Goal: Information Seeking & Learning: Learn about a topic

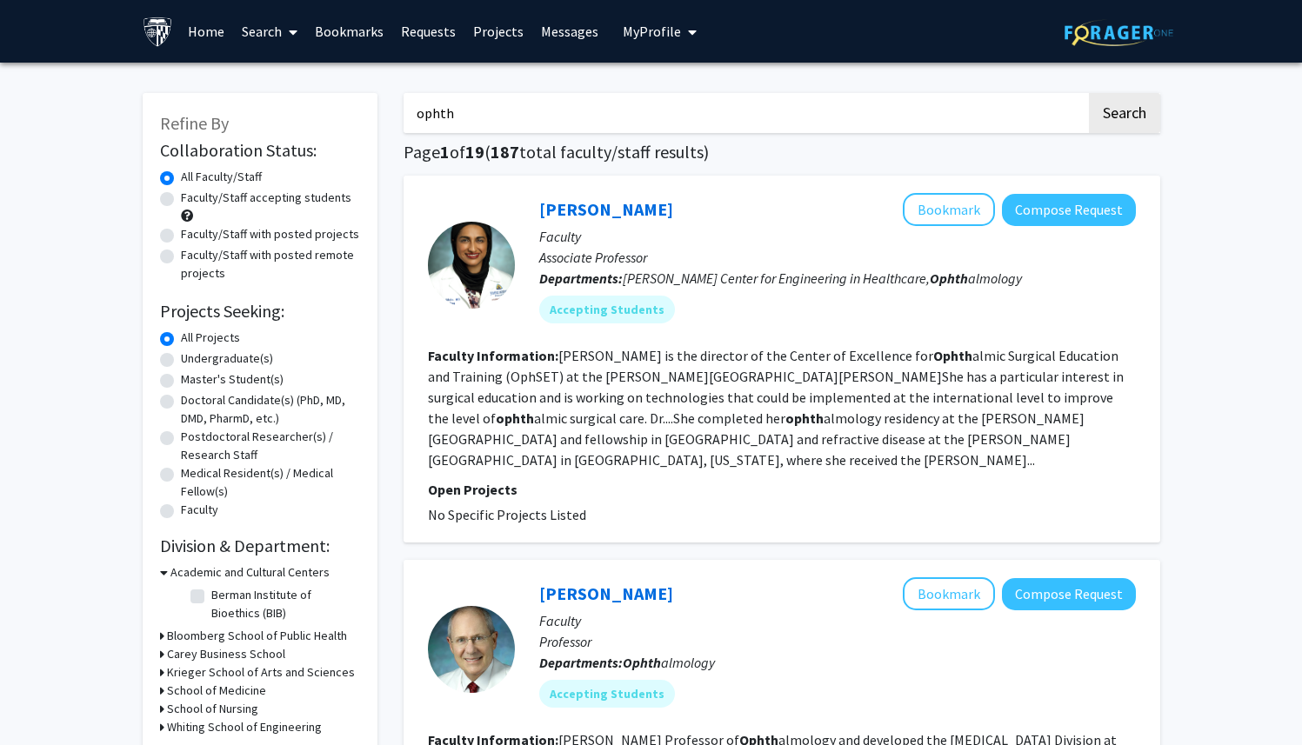
drag, startPoint x: 516, startPoint y: 111, endPoint x: 310, endPoint y: 107, distance: 205.3
click at [1089, 93] on button "Search" at bounding box center [1124, 113] width 71 height 40
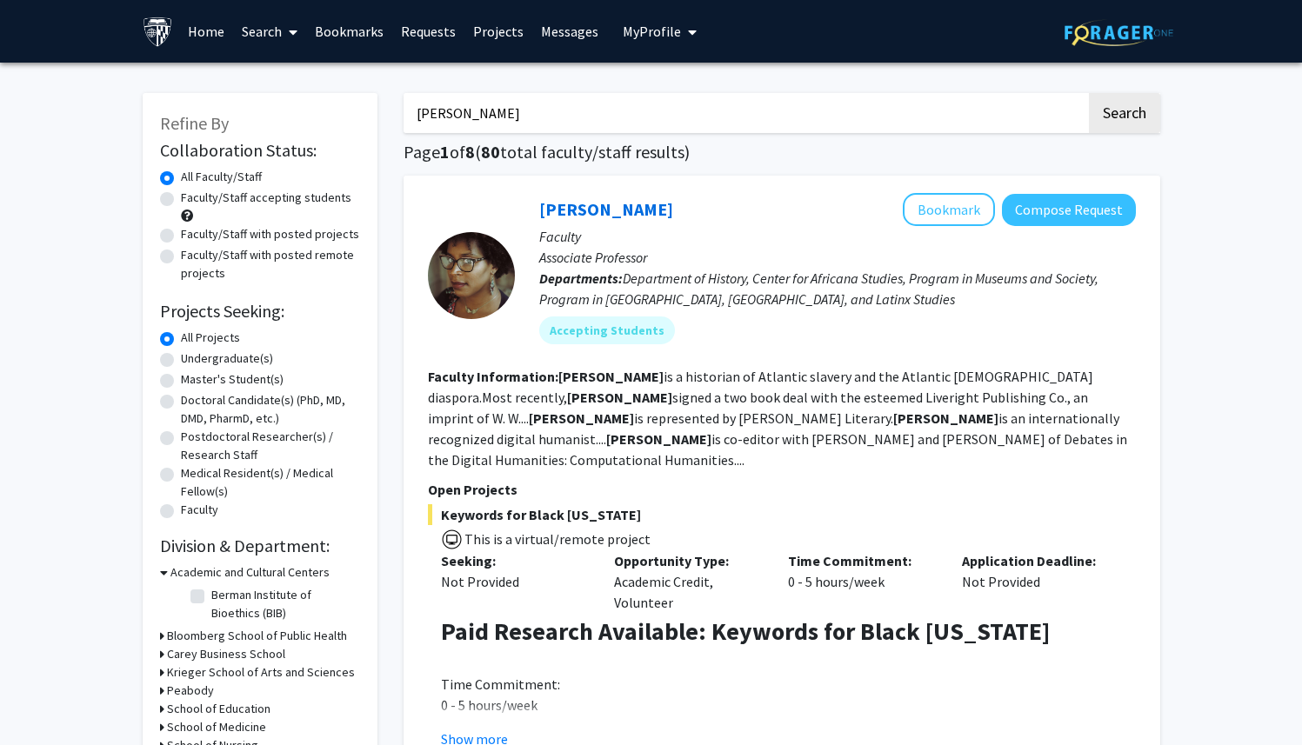
drag, startPoint x: 575, startPoint y: 108, endPoint x: 398, endPoint y: 95, distance: 177.0
click at [1089, 93] on button "Search" at bounding box center [1124, 113] width 71 height 40
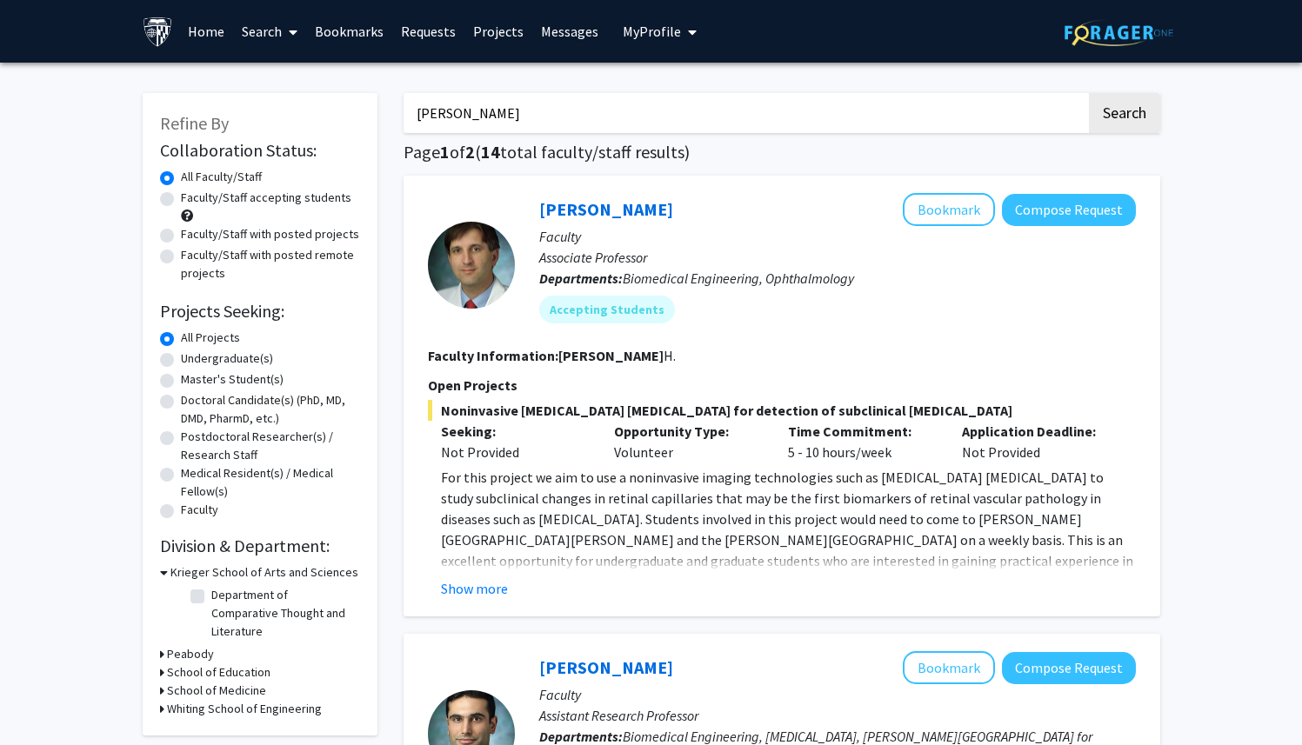
click at [484, 120] on input "[PERSON_NAME]" at bounding box center [745, 113] width 683 height 40
type input "[PERSON_NAME]"
click at [624, 212] on link "[PERSON_NAME]" at bounding box center [606, 209] width 134 height 22
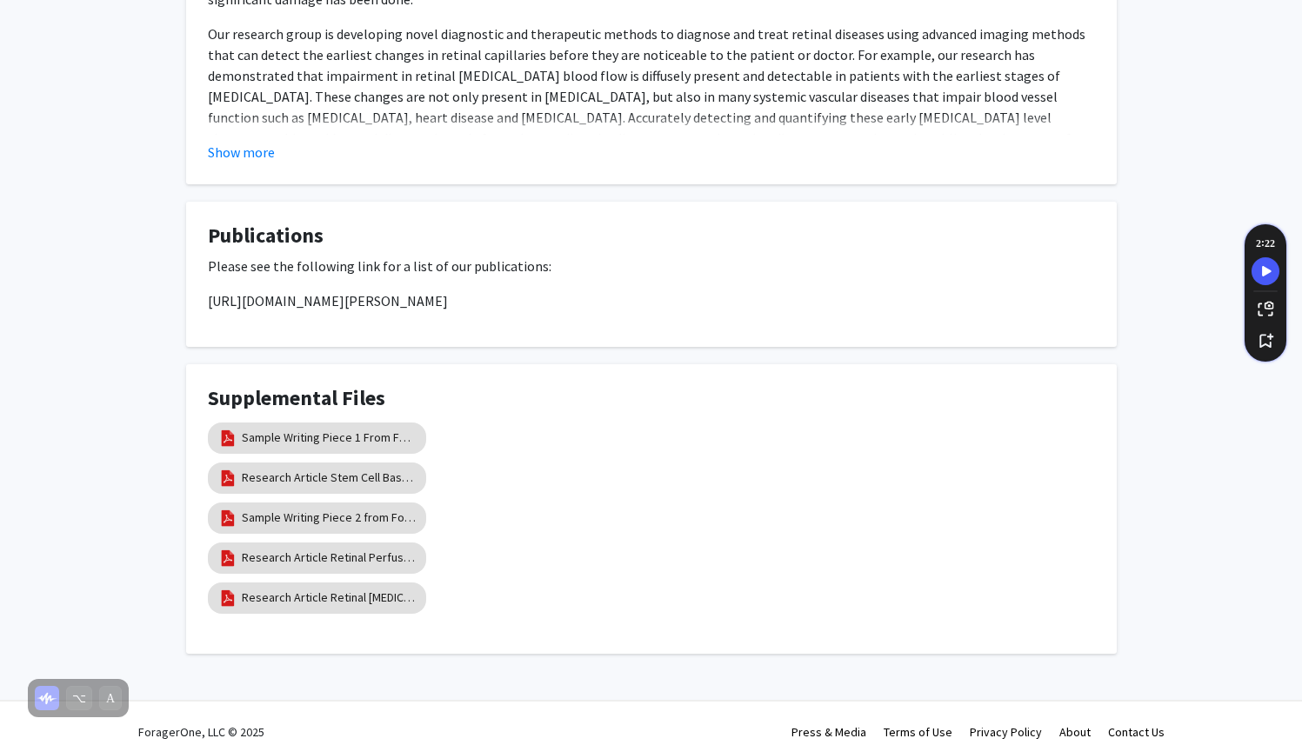
scroll to position [1168, 0]
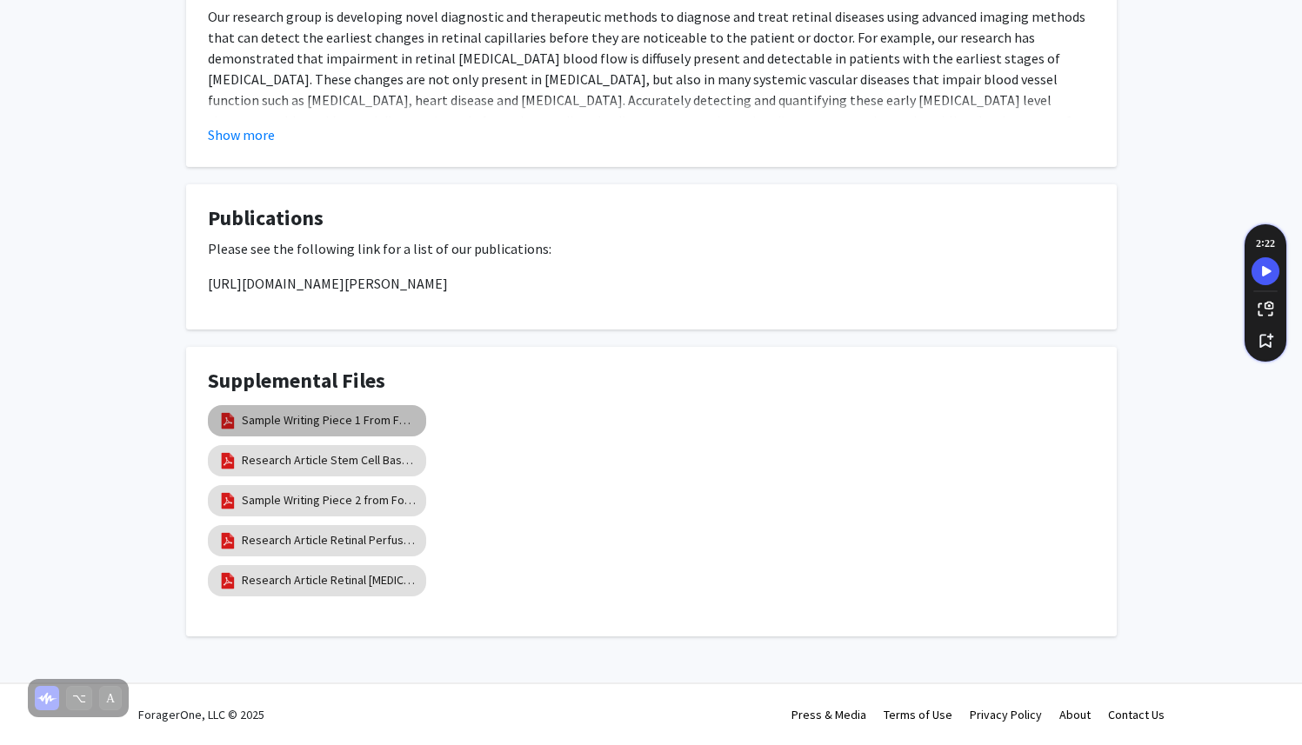
click at [416, 424] on mat-chip "Sample Writing Piece 1 From Former Trainees" at bounding box center [317, 420] width 218 height 31
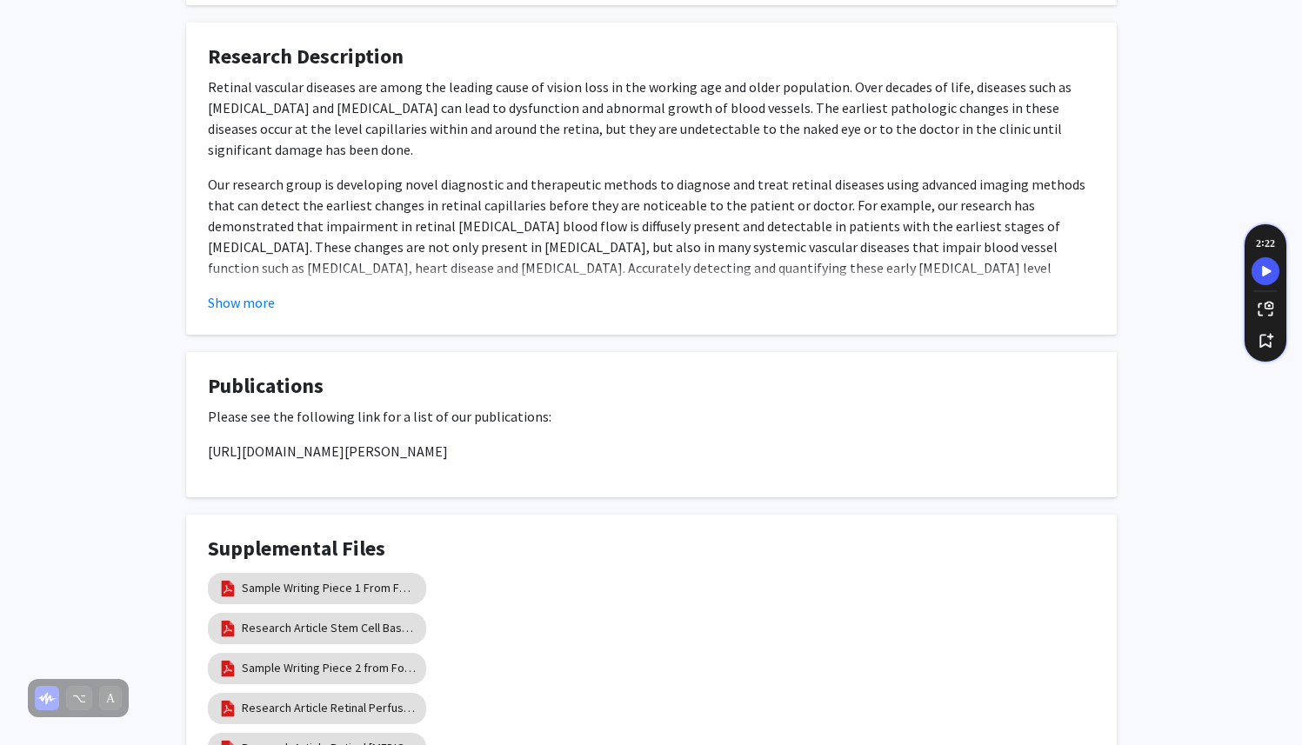
click at [674, 299] on div "Show more" at bounding box center [651, 302] width 887 height 21
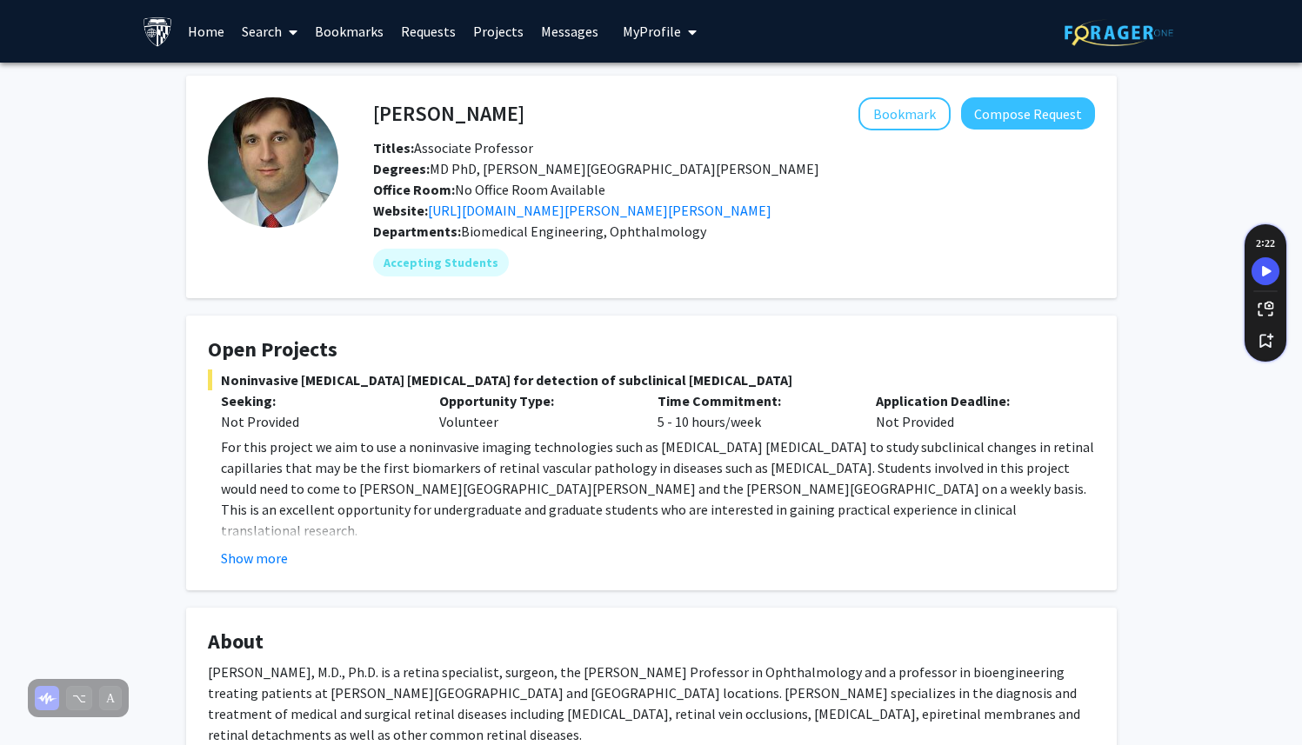
scroll to position [3, 0]
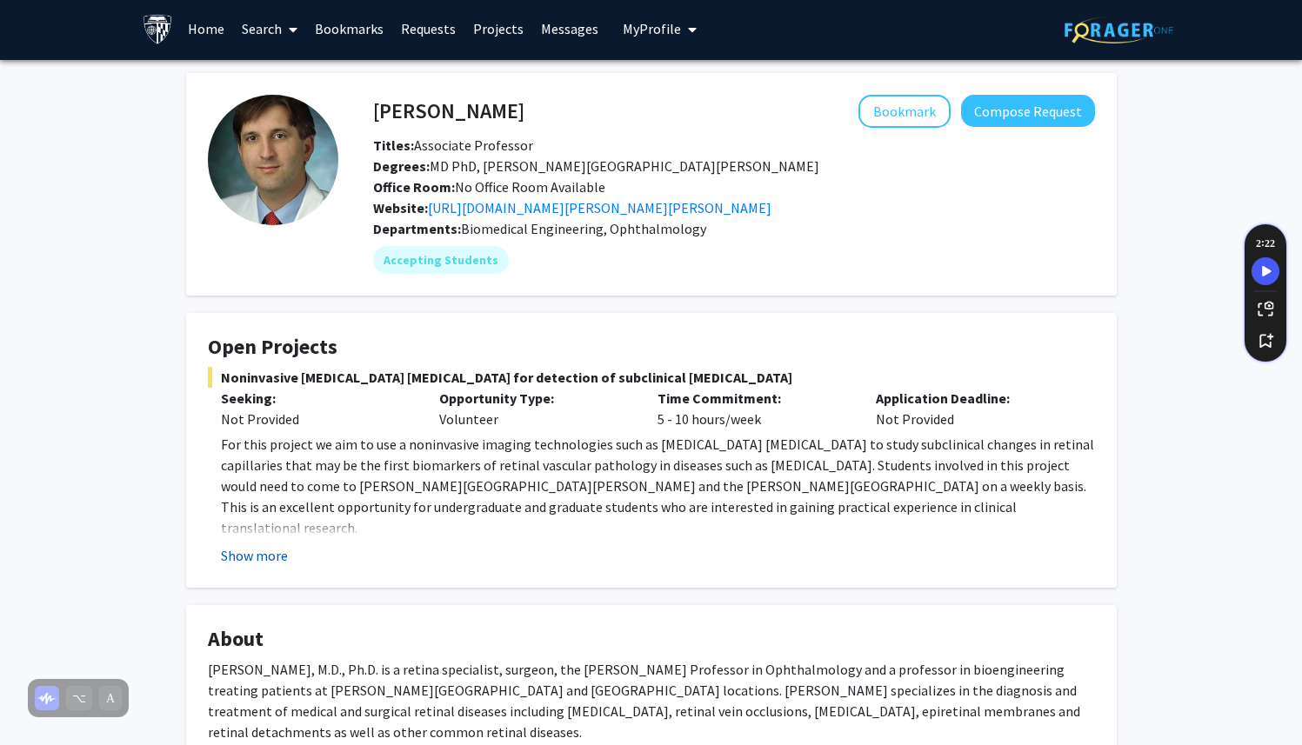
click at [244, 547] on button "Show more" at bounding box center [254, 555] width 67 height 21
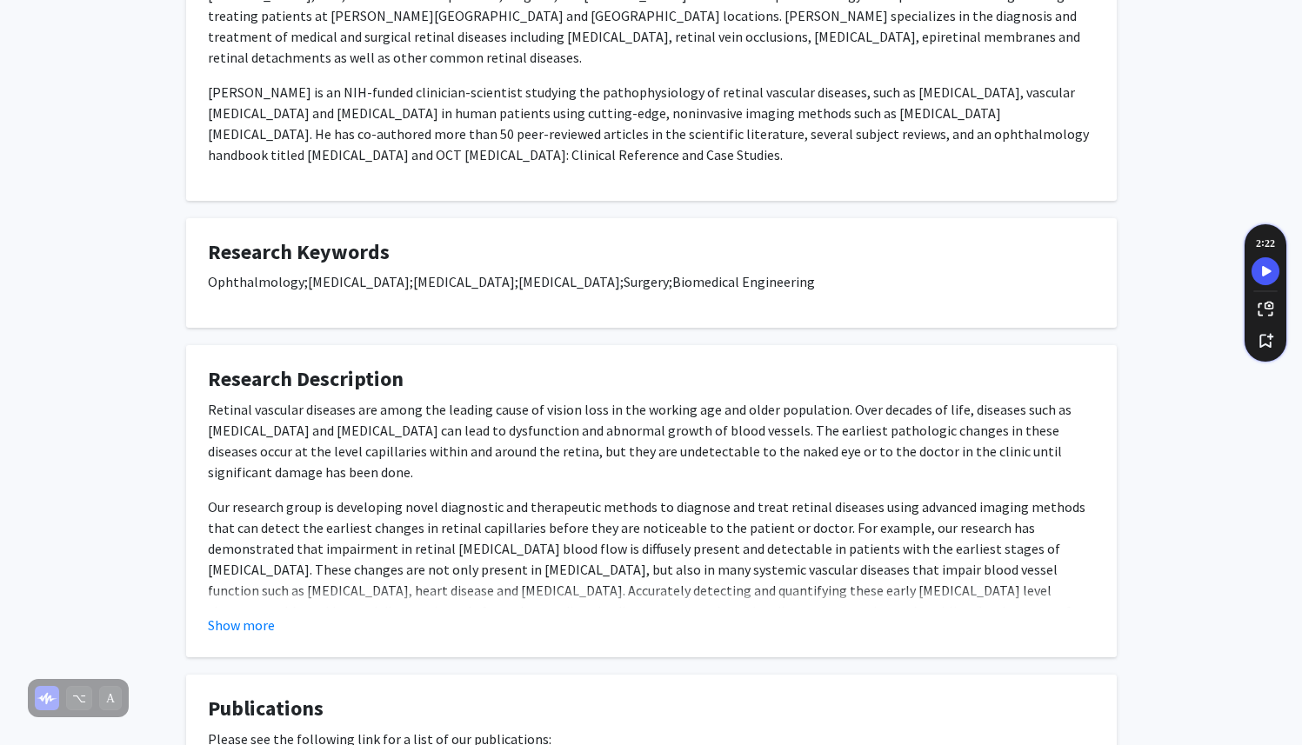
scroll to position [823, 0]
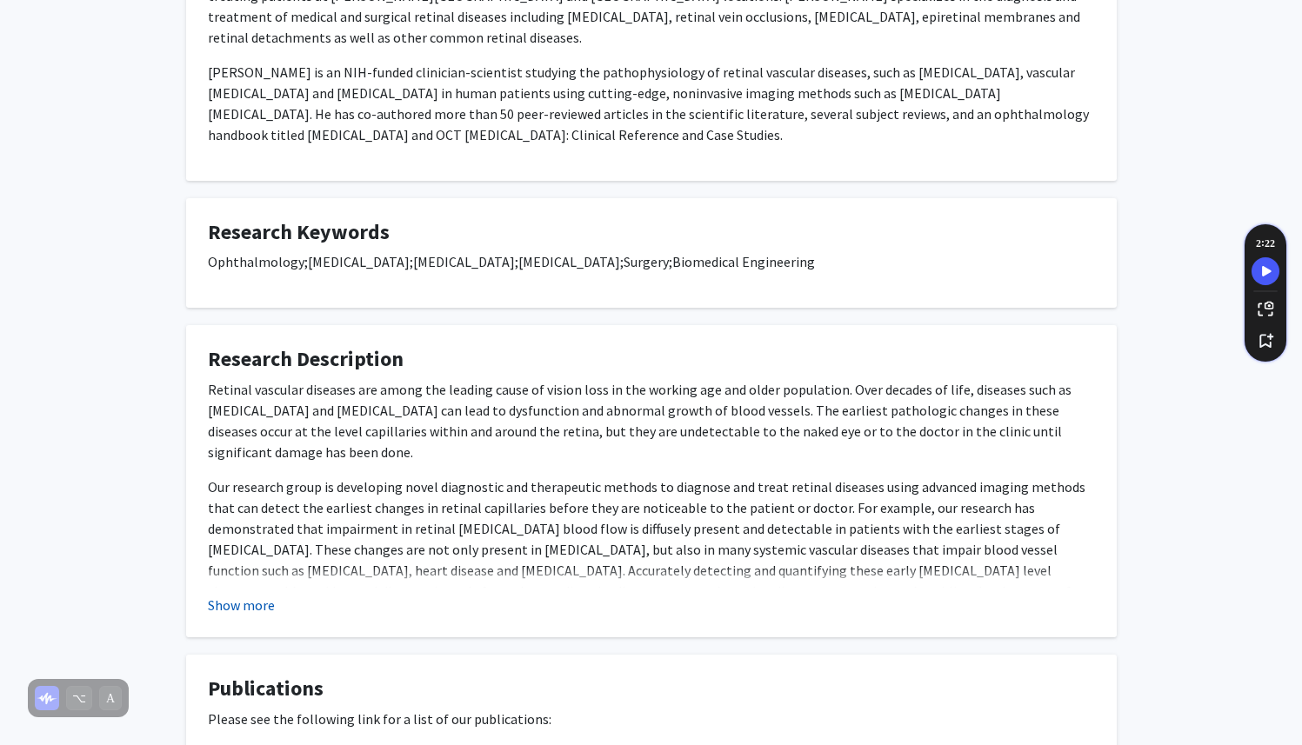
click at [262, 595] on button "Show more" at bounding box center [241, 605] width 67 height 21
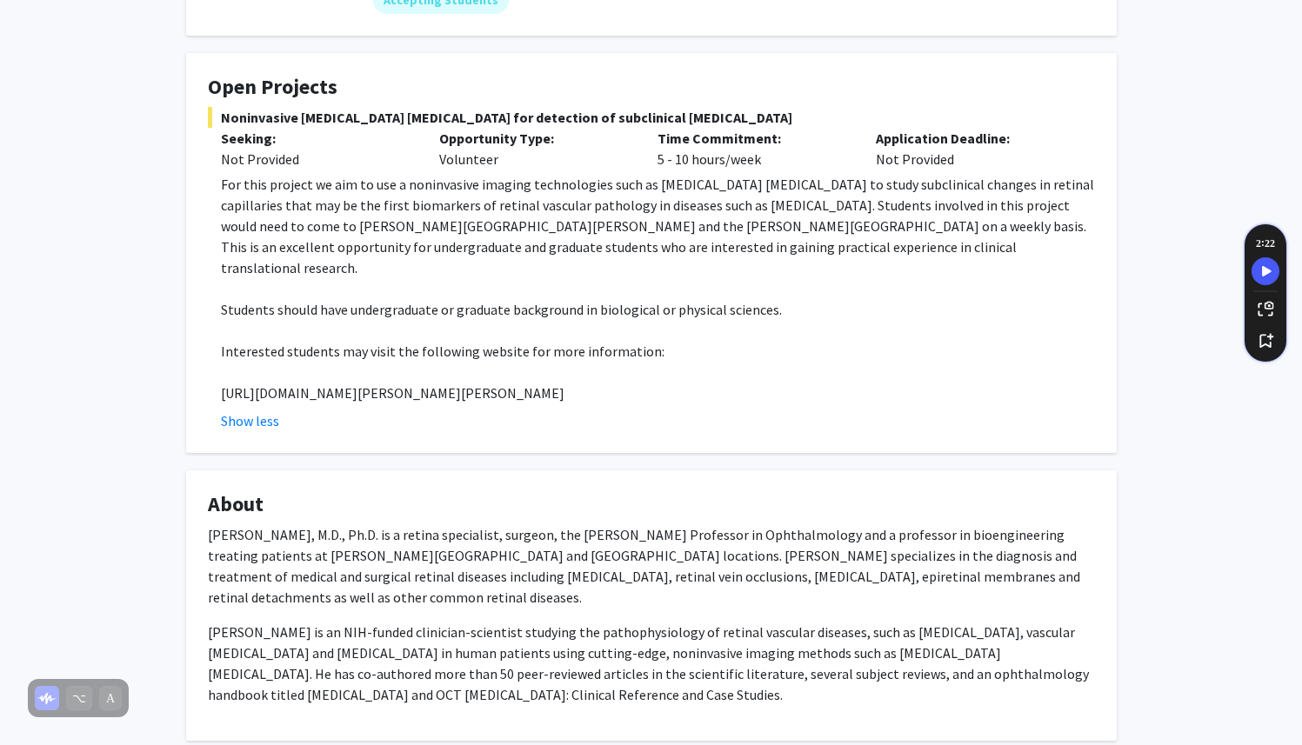
scroll to position [0, 0]
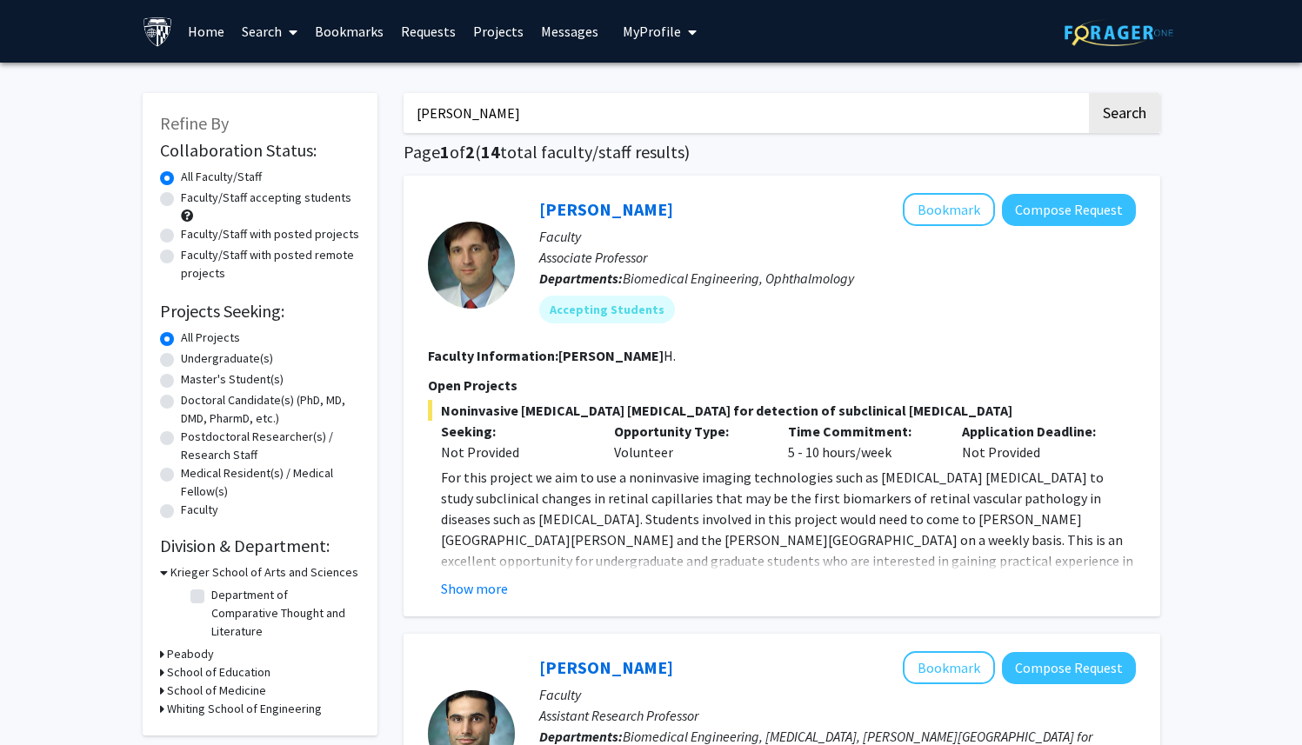
drag, startPoint x: 512, startPoint y: 112, endPoint x: 357, endPoint y: 112, distance: 154.8
type input "[PERSON_NAME]"
click at [1089, 93] on button "Search" at bounding box center [1124, 113] width 71 height 40
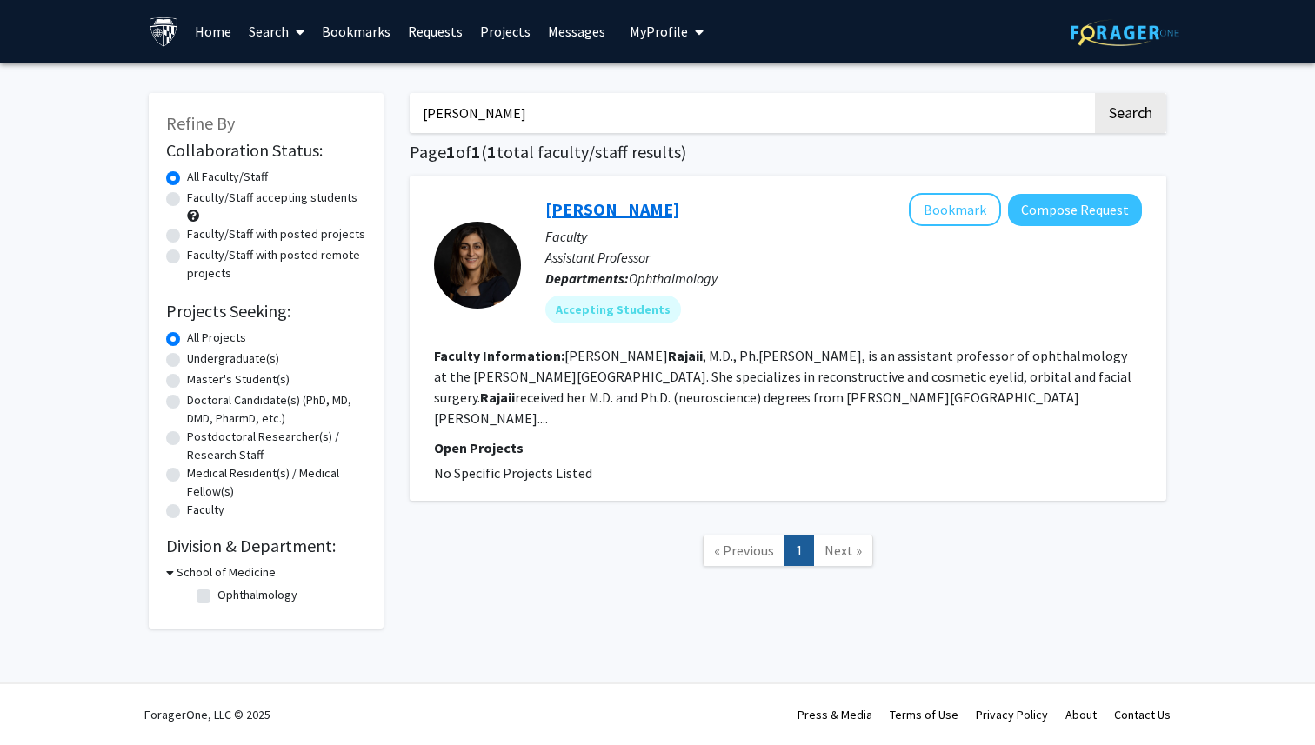
click at [642, 205] on link "[PERSON_NAME]" at bounding box center [612, 209] width 134 height 22
drag, startPoint x: 532, startPoint y: 112, endPoint x: 324, endPoint y: 91, distance: 208.9
click at [329, 91] on div "Refine By Collaboration Status: Collaboration Status All Faculty/Staff Collabor…" at bounding box center [658, 352] width 1044 height 553
type input "[PERSON_NAME]"
click at [1095, 93] on button "Search" at bounding box center [1130, 113] width 71 height 40
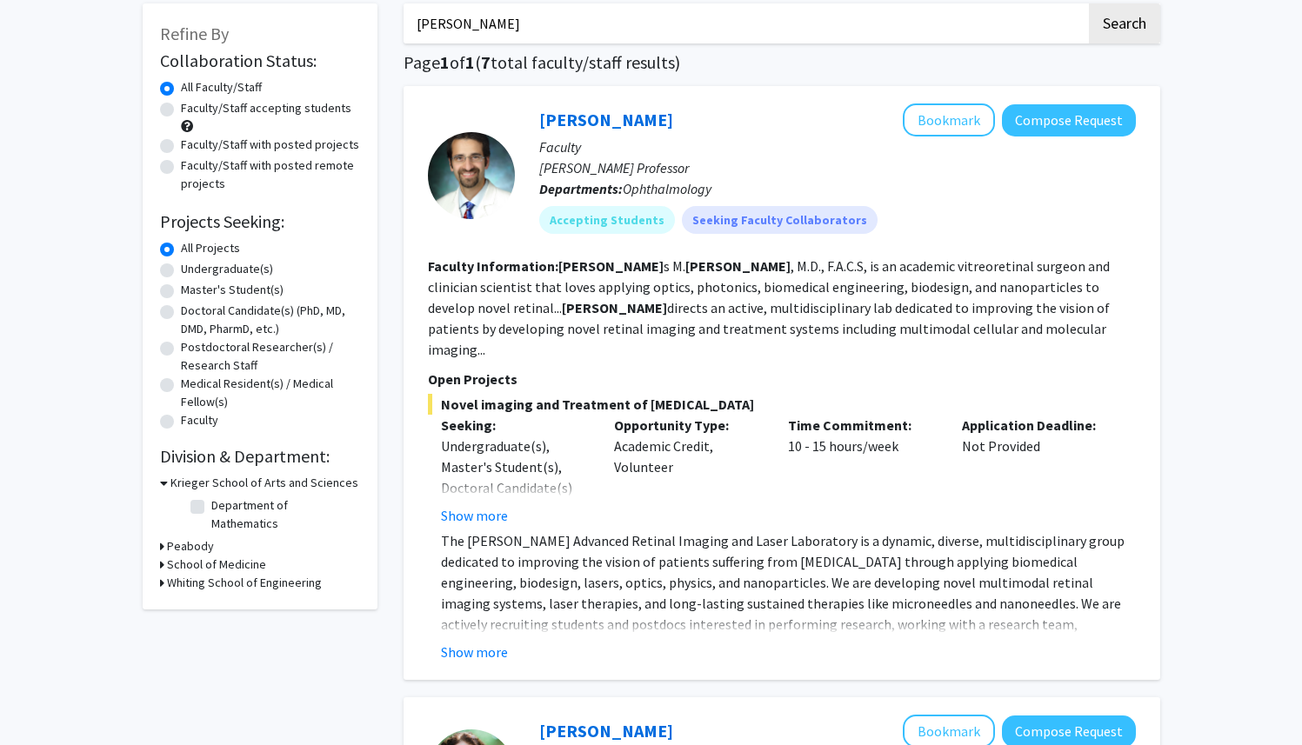
scroll to position [105, 0]
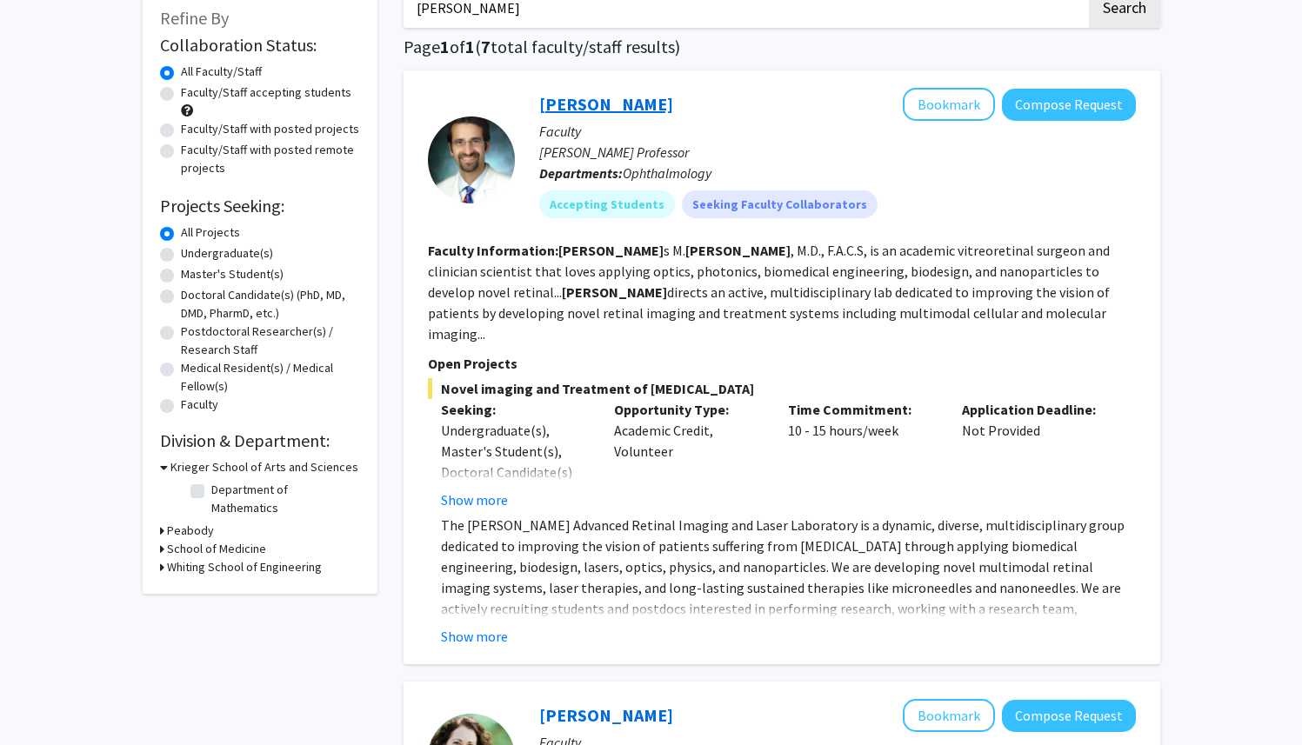
click at [597, 109] on link "[PERSON_NAME]" at bounding box center [606, 104] width 134 height 22
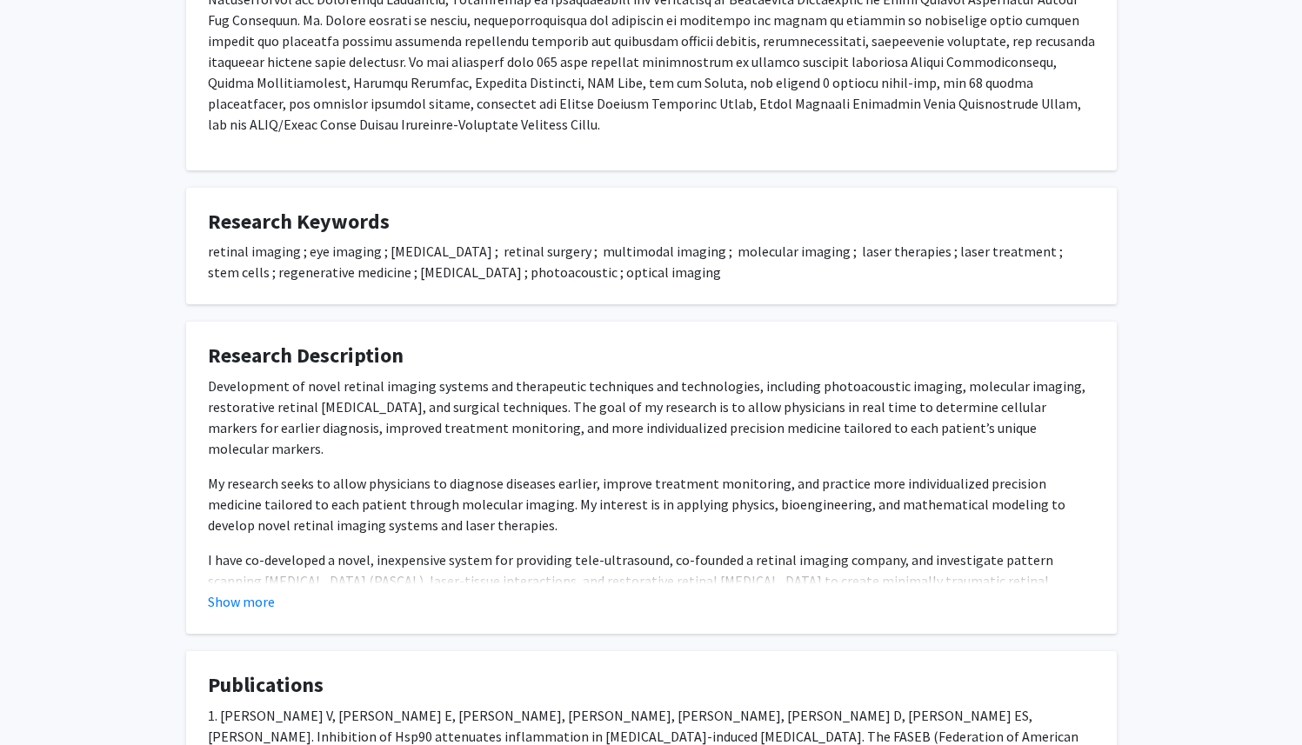
scroll to position [818, 0]
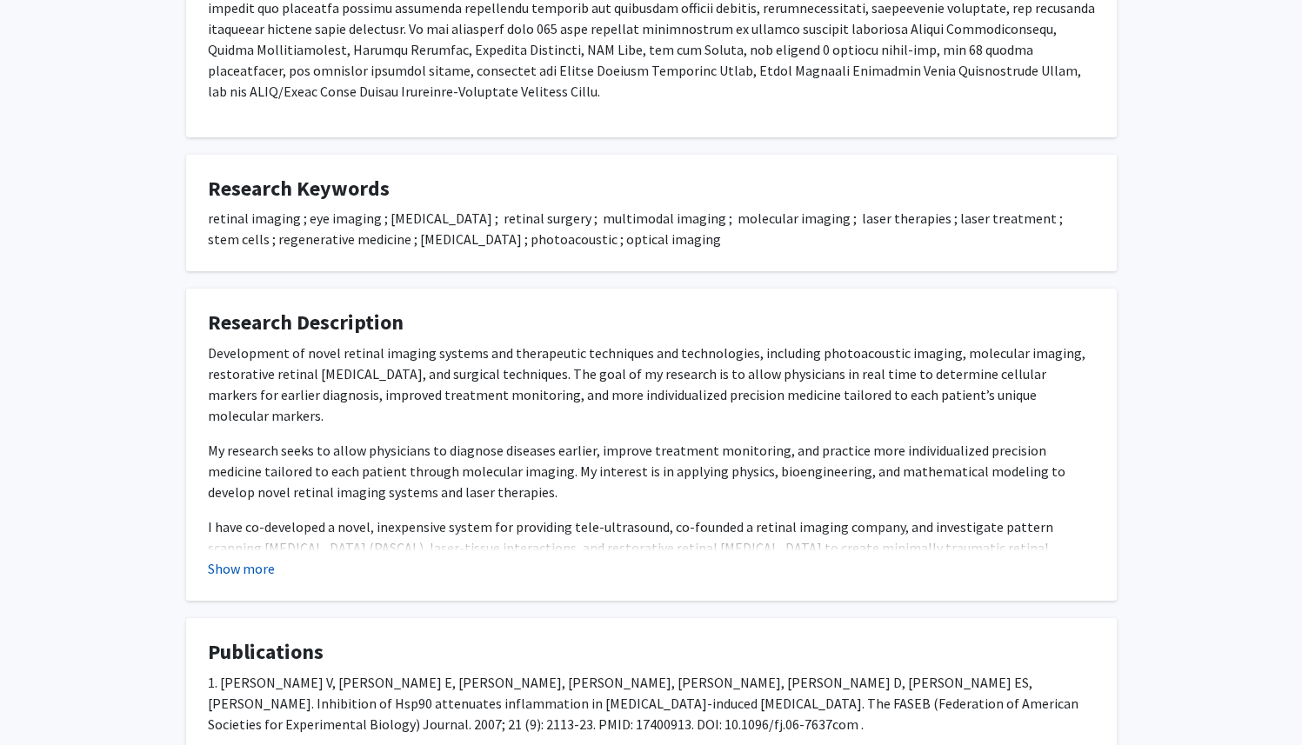
click at [260, 569] on button "Show more" at bounding box center [241, 568] width 67 height 21
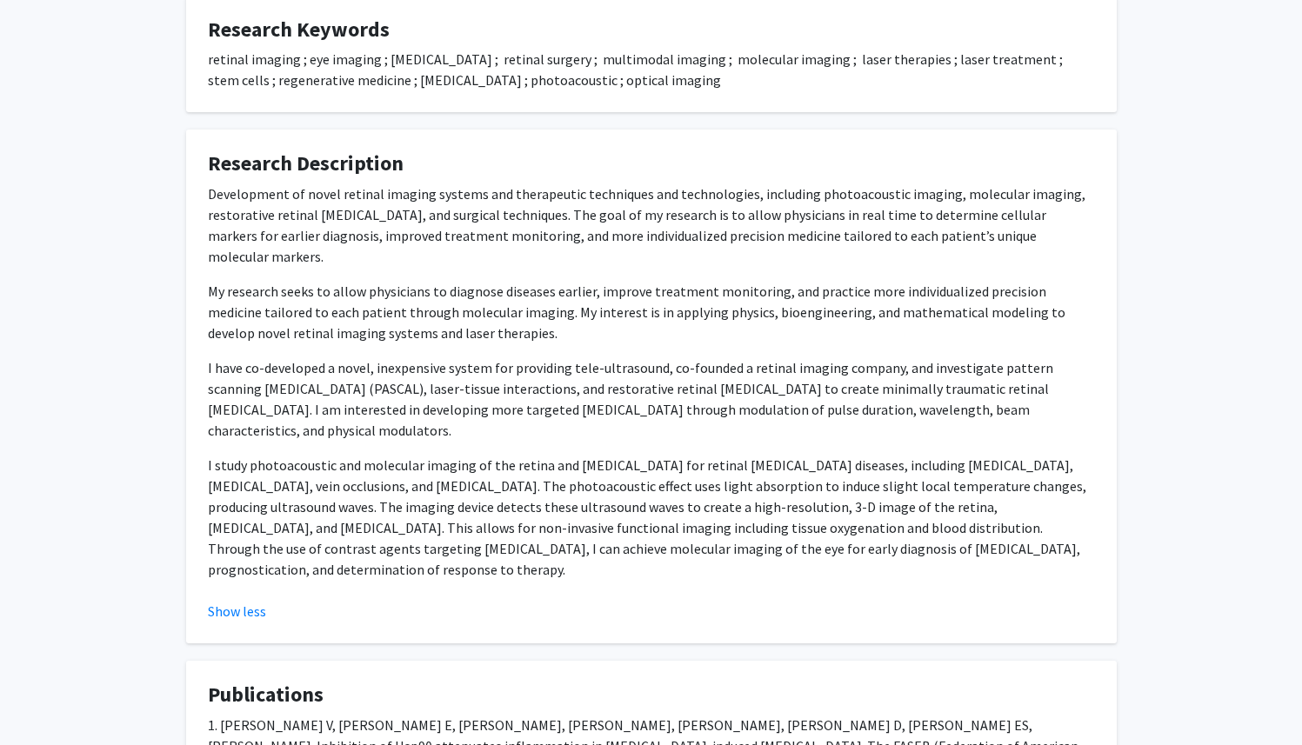
scroll to position [0, 0]
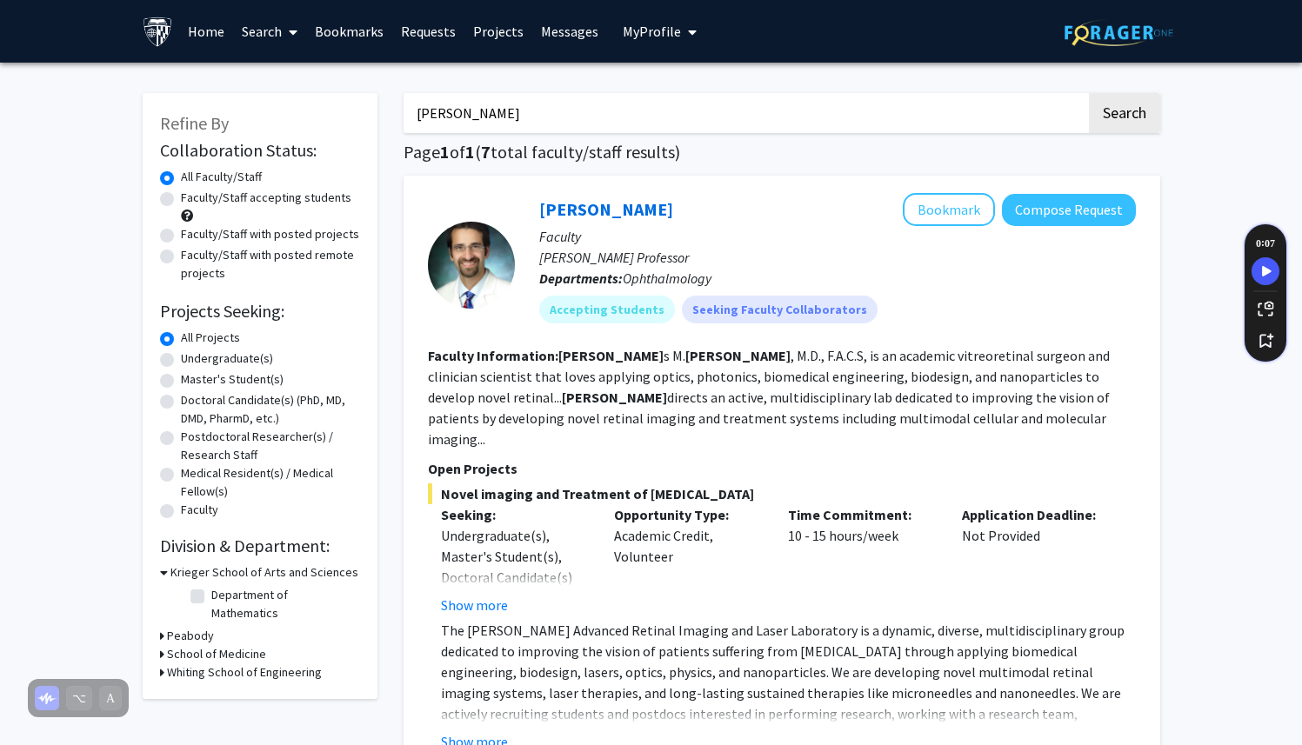
drag, startPoint x: 511, startPoint y: 110, endPoint x: 272, endPoint y: 80, distance: 240.2
click at [1089, 93] on button "Search" at bounding box center [1124, 113] width 71 height 40
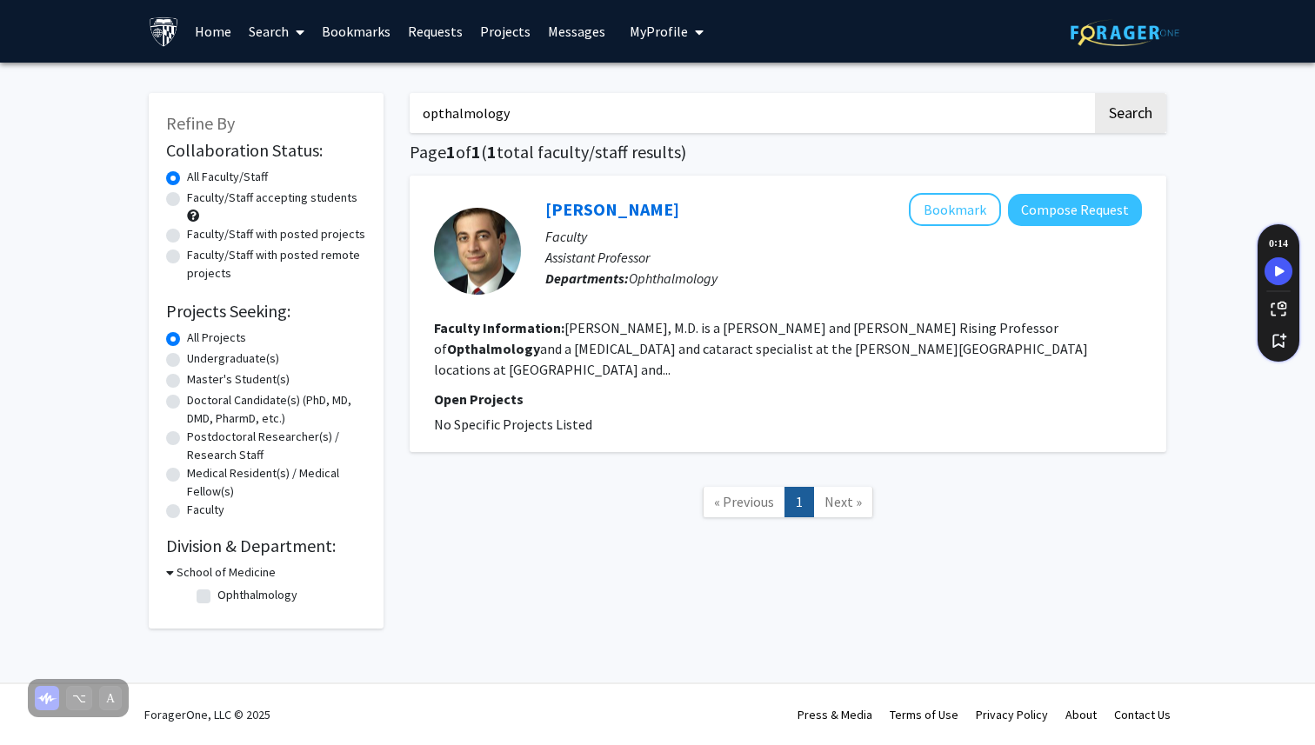
click at [437, 112] on input "opthalmology" at bounding box center [751, 113] width 683 height 40
type input "ophthalmology"
click at [1095, 93] on button "Search" at bounding box center [1130, 113] width 71 height 40
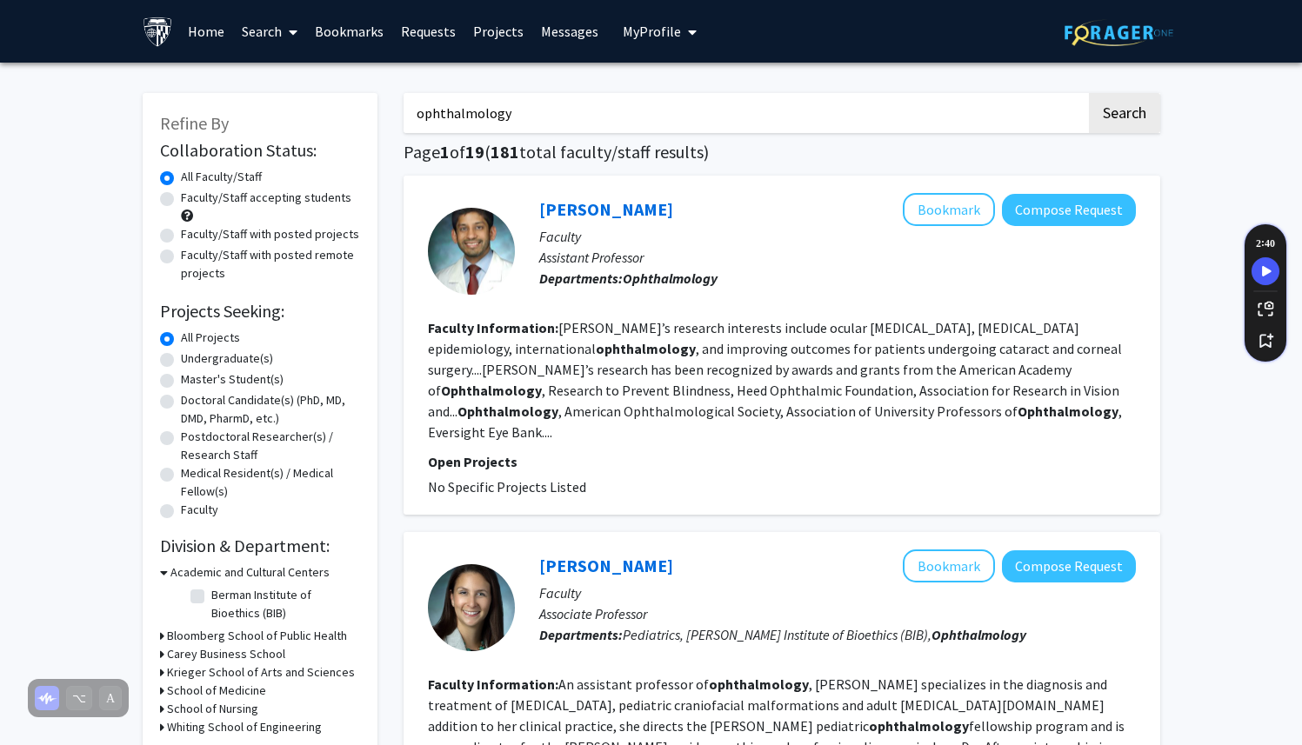
click at [196, 193] on label "Faculty/Staff accepting students" at bounding box center [266, 198] width 170 height 18
click at [192, 193] on input "Faculty/Staff accepting students" at bounding box center [186, 194] width 11 height 11
radio input "true"
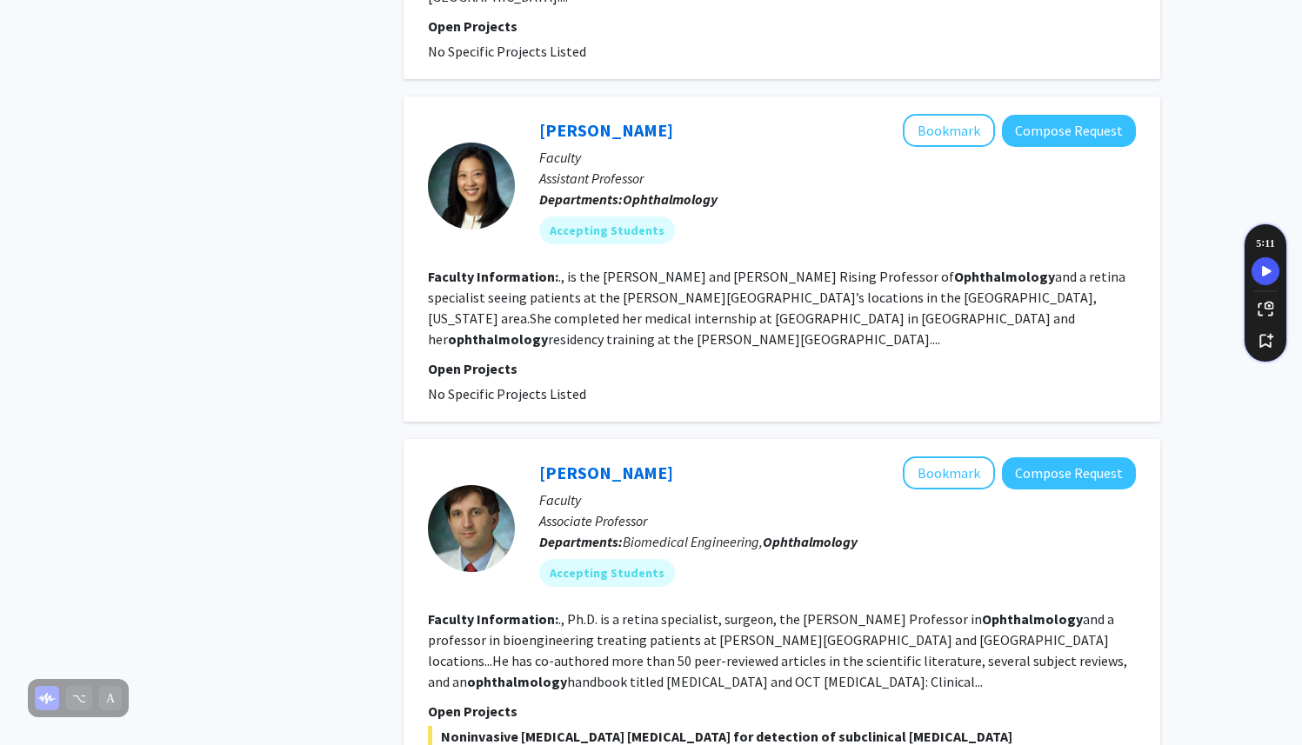
scroll to position [3185, 0]
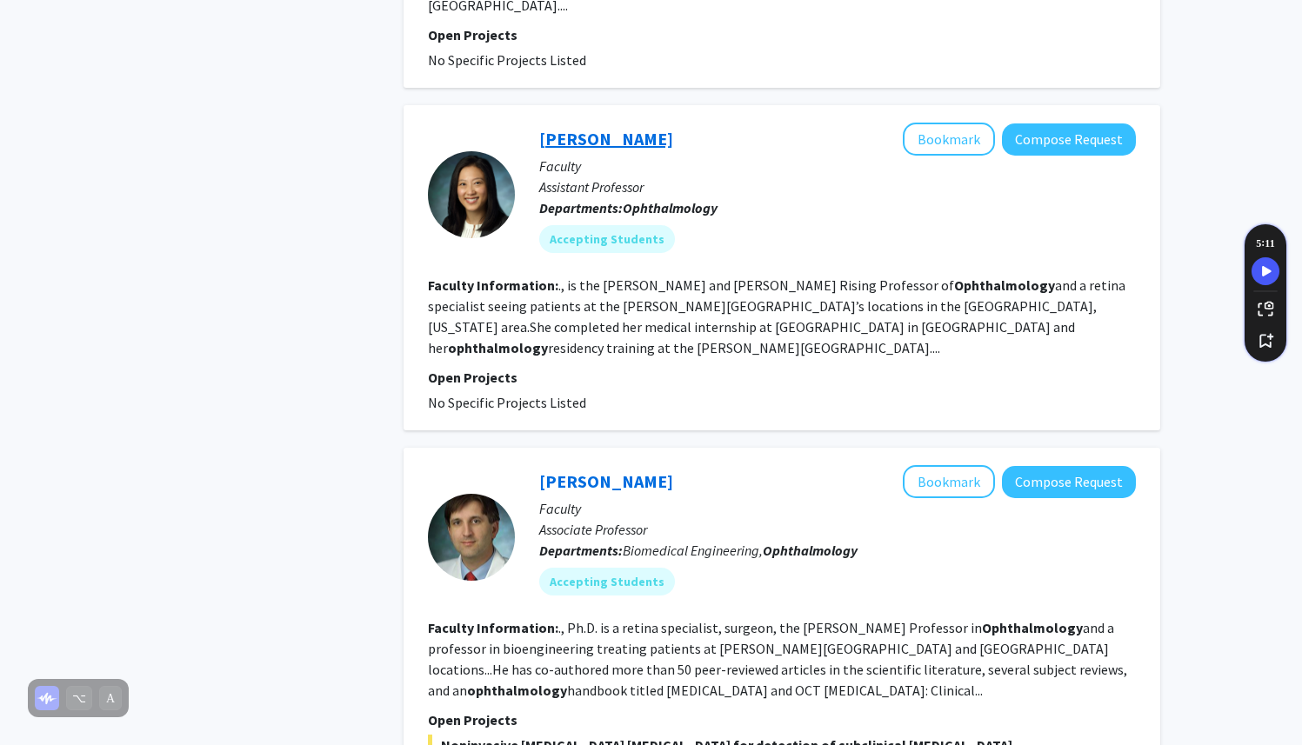
click at [580, 128] on link "[PERSON_NAME]" at bounding box center [606, 139] width 134 height 22
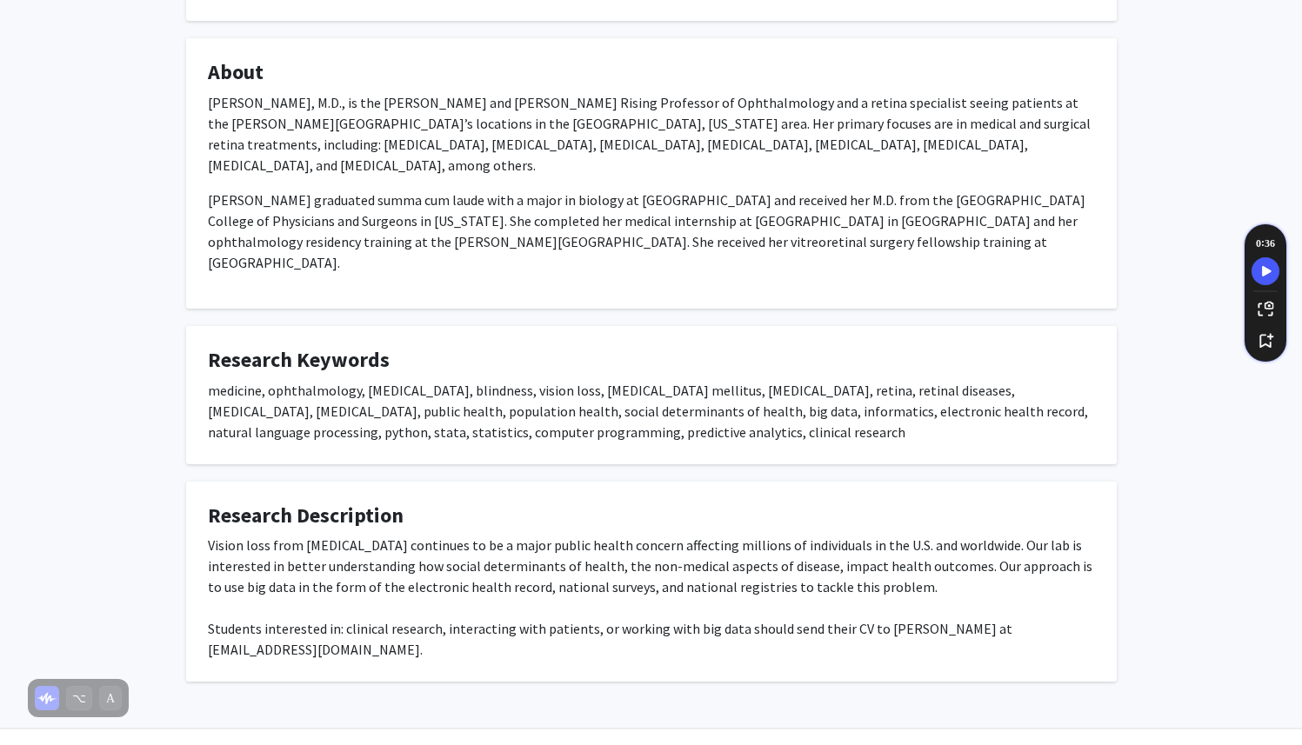
scroll to position [281, 0]
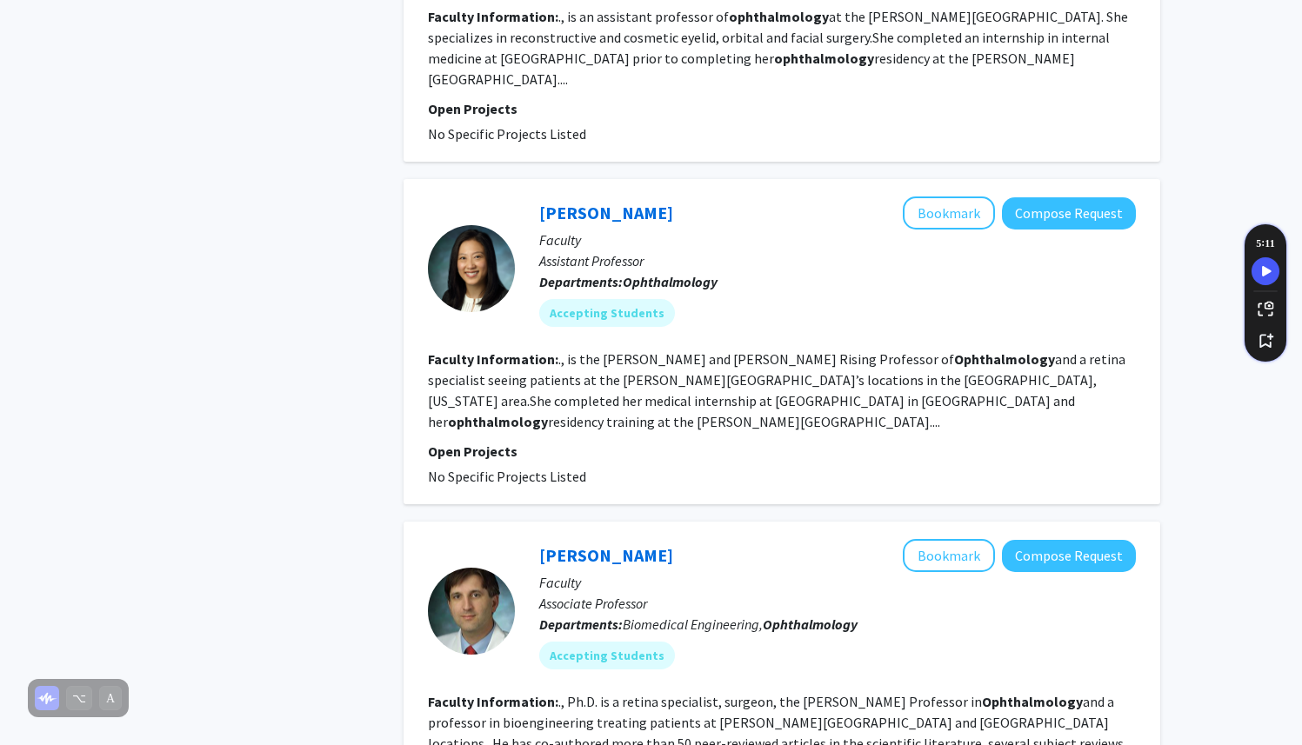
scroll to position [4021, 0]
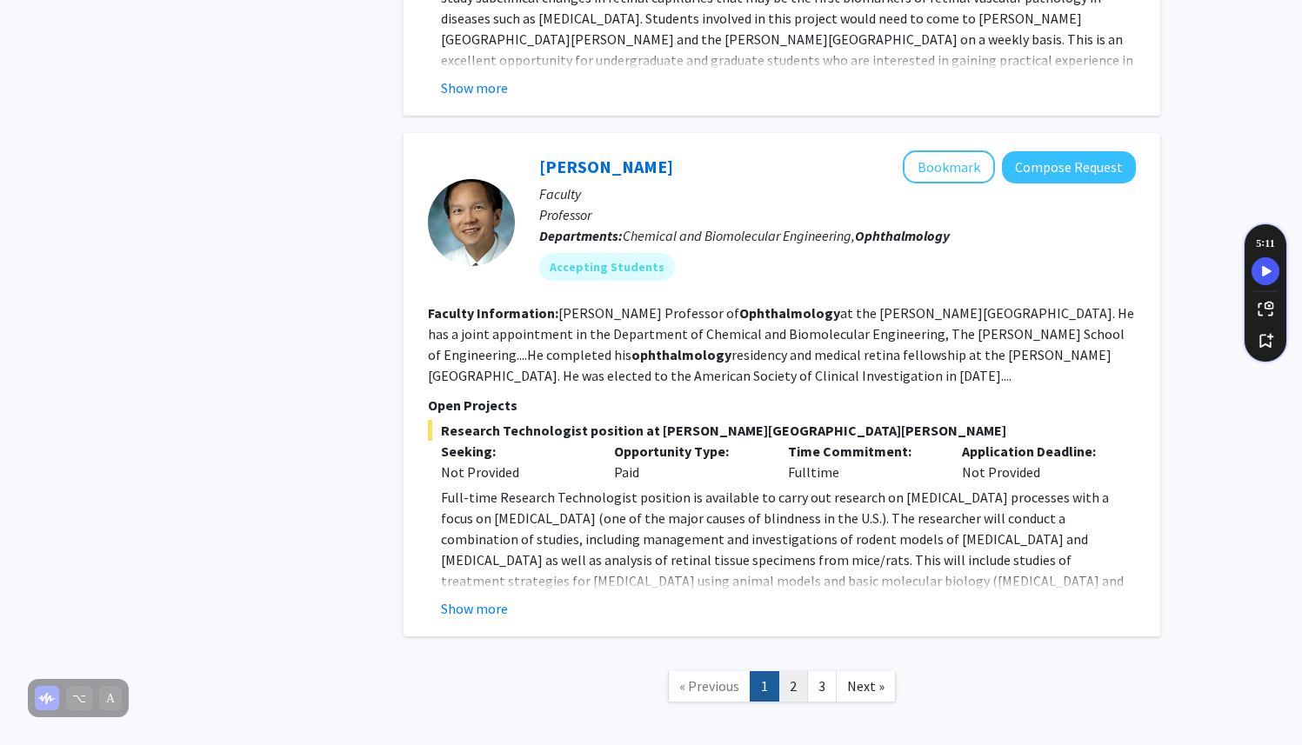
click at [798, 671] on link "2" at bounding box center [793, 686] width 30 height 30
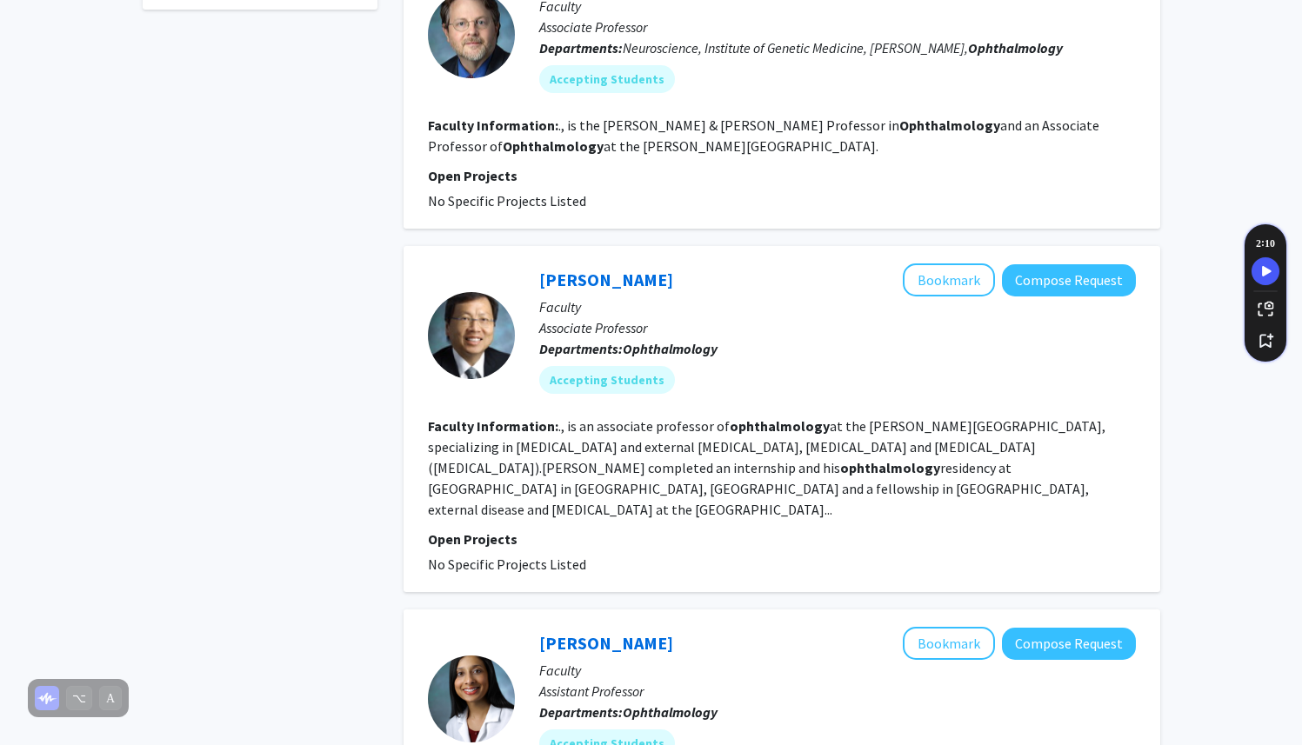
scroll to position [805, 0]
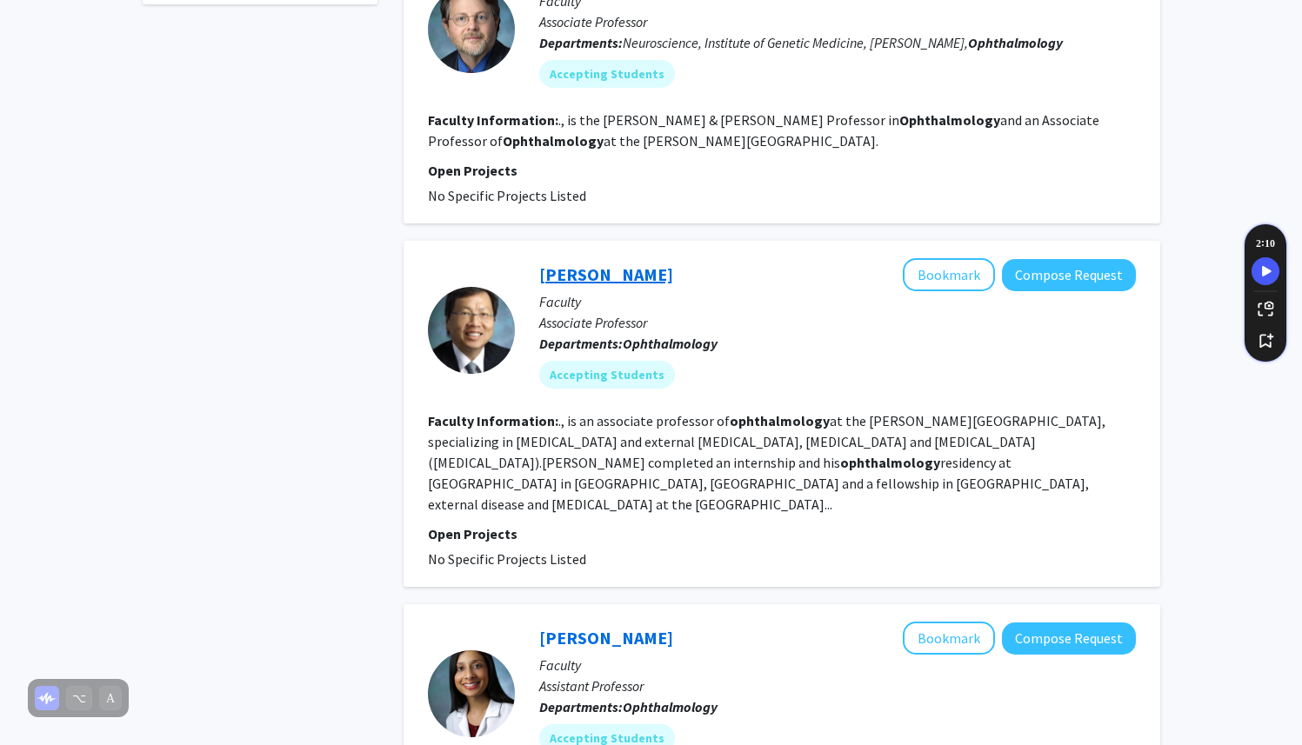
click at [602, 264] on link "[PERSON_NAME]" at bounding box center [606, 275] width 134 height 22
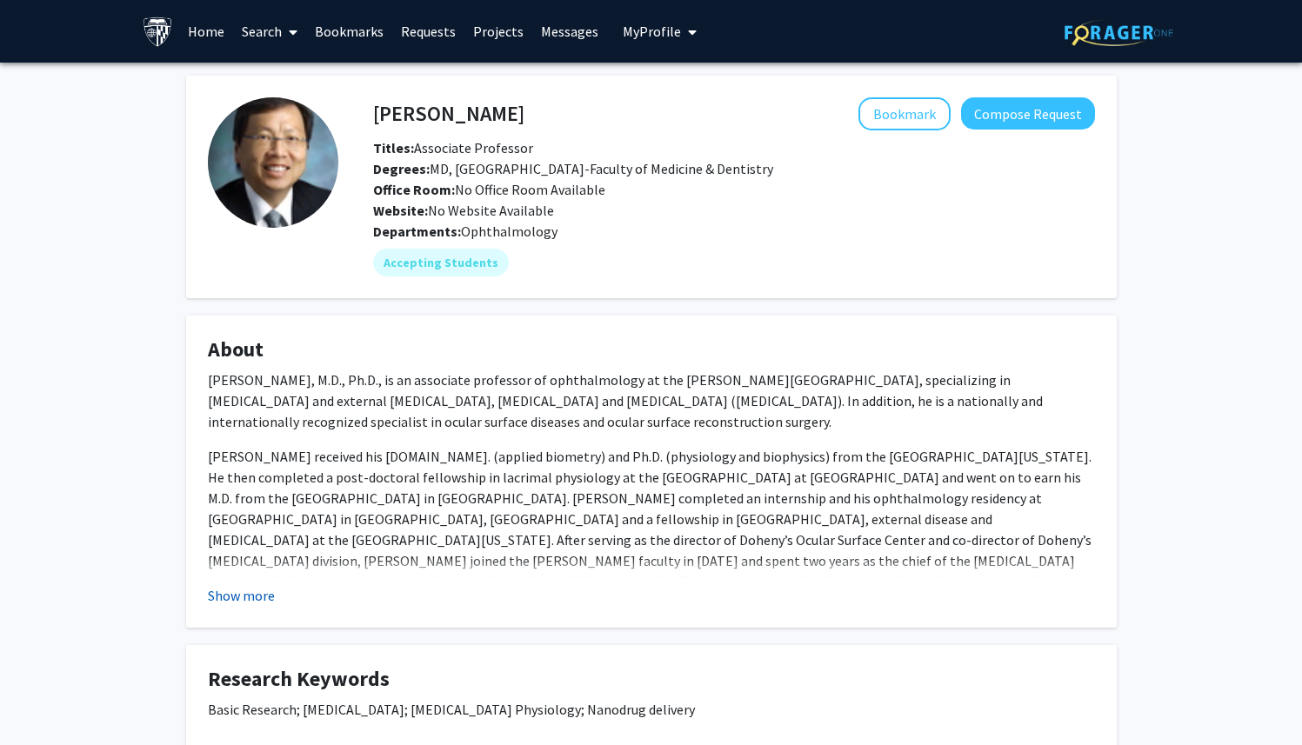
click at [245, 587] on button "Show more" at bounding box center [241, 595] width 67 height 21
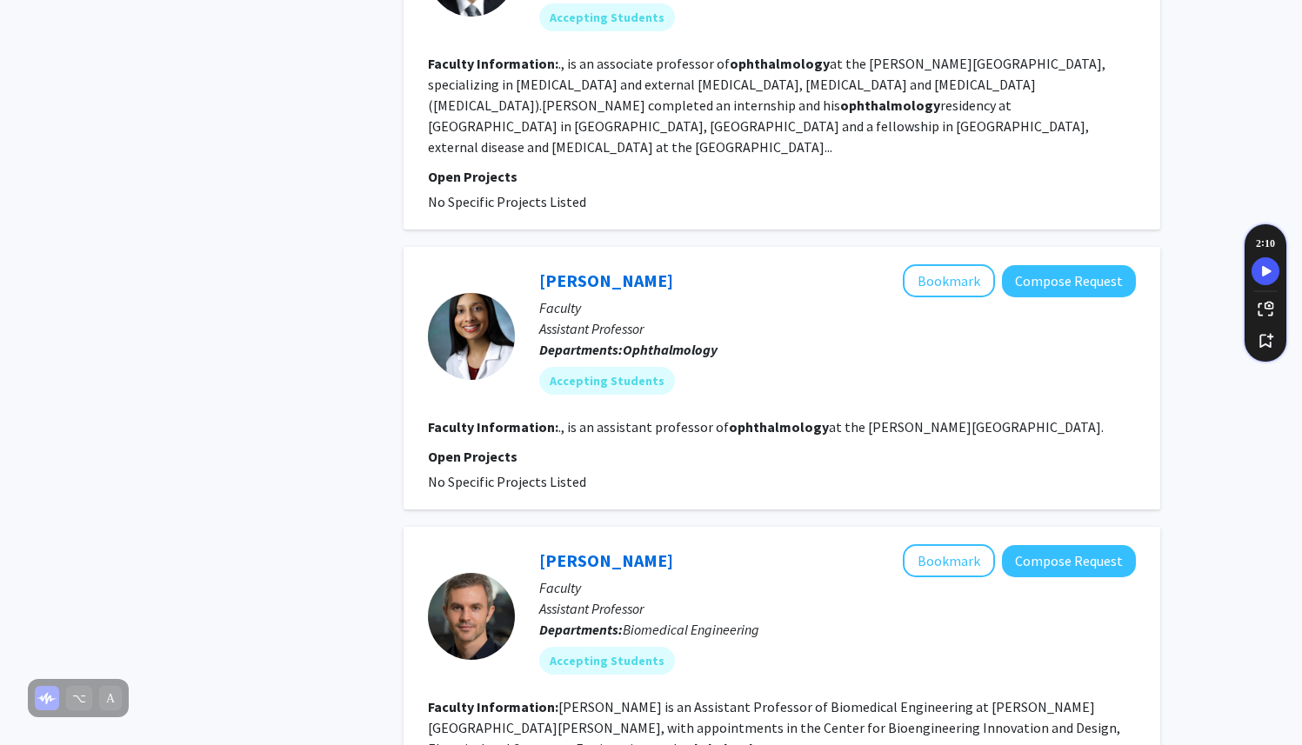
scroll to position [1186, 0]
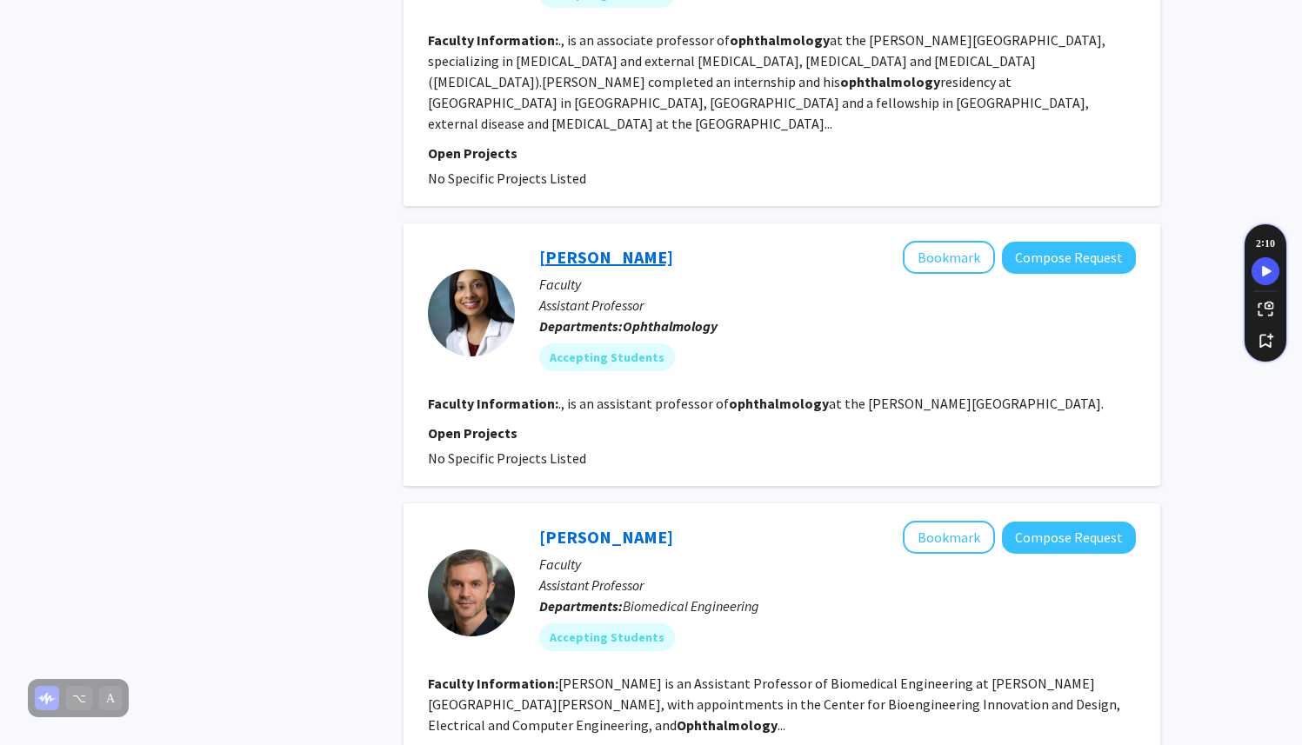
click at [599, 246] on link "[PERSON_NAME]" at bounding box center [606, 257] width 134 height 22
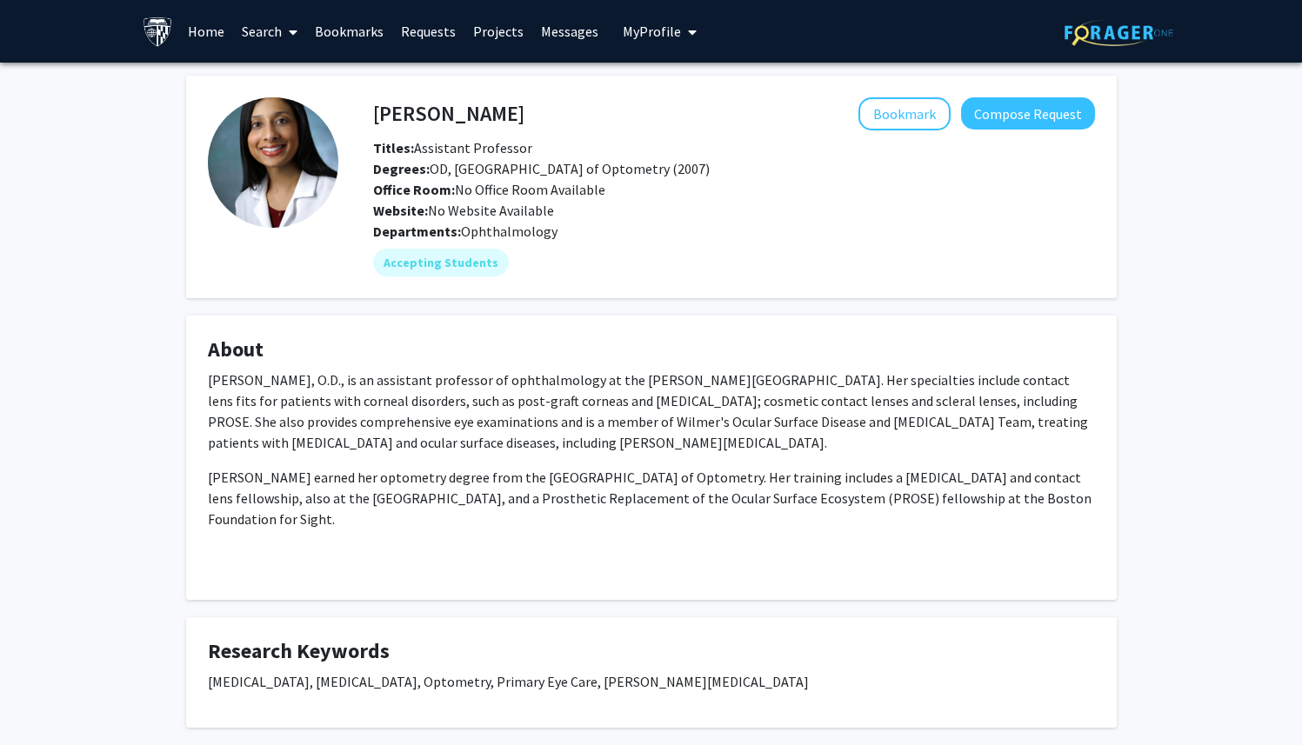
scroll to position [70, 0]
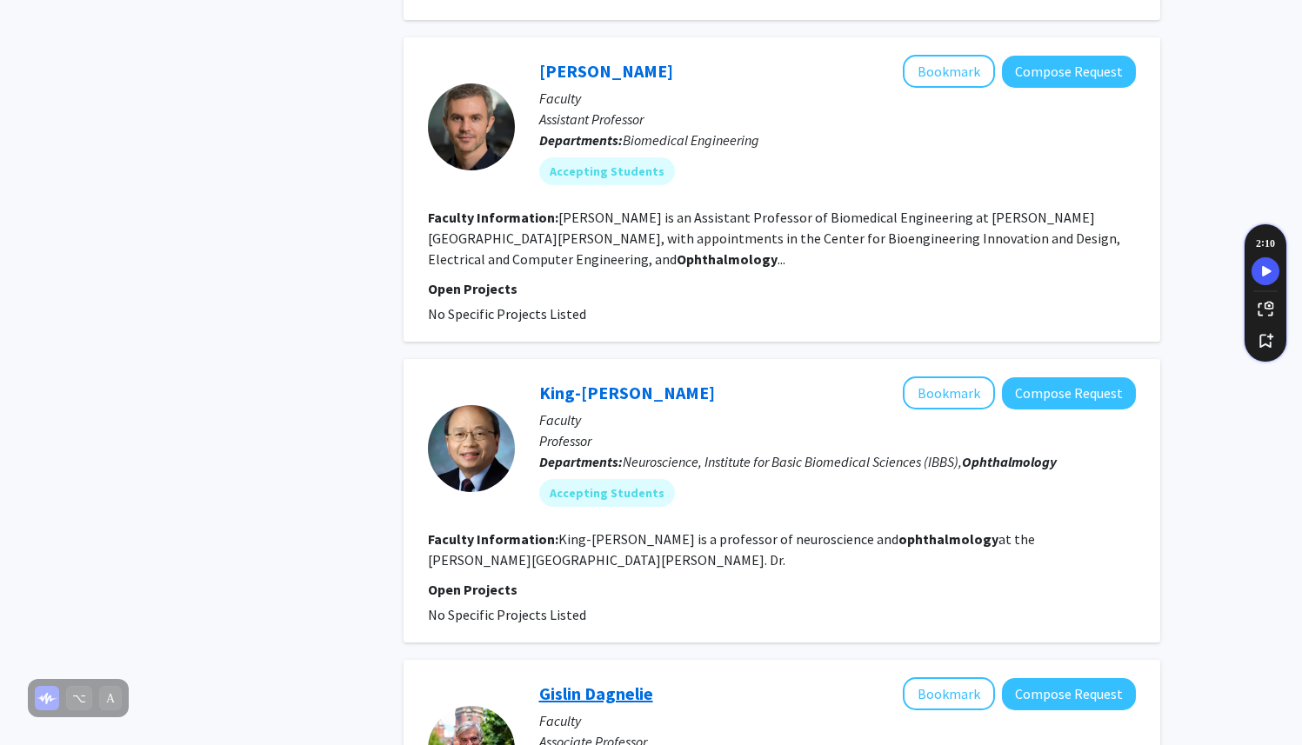
scroll to position [1662, 0]
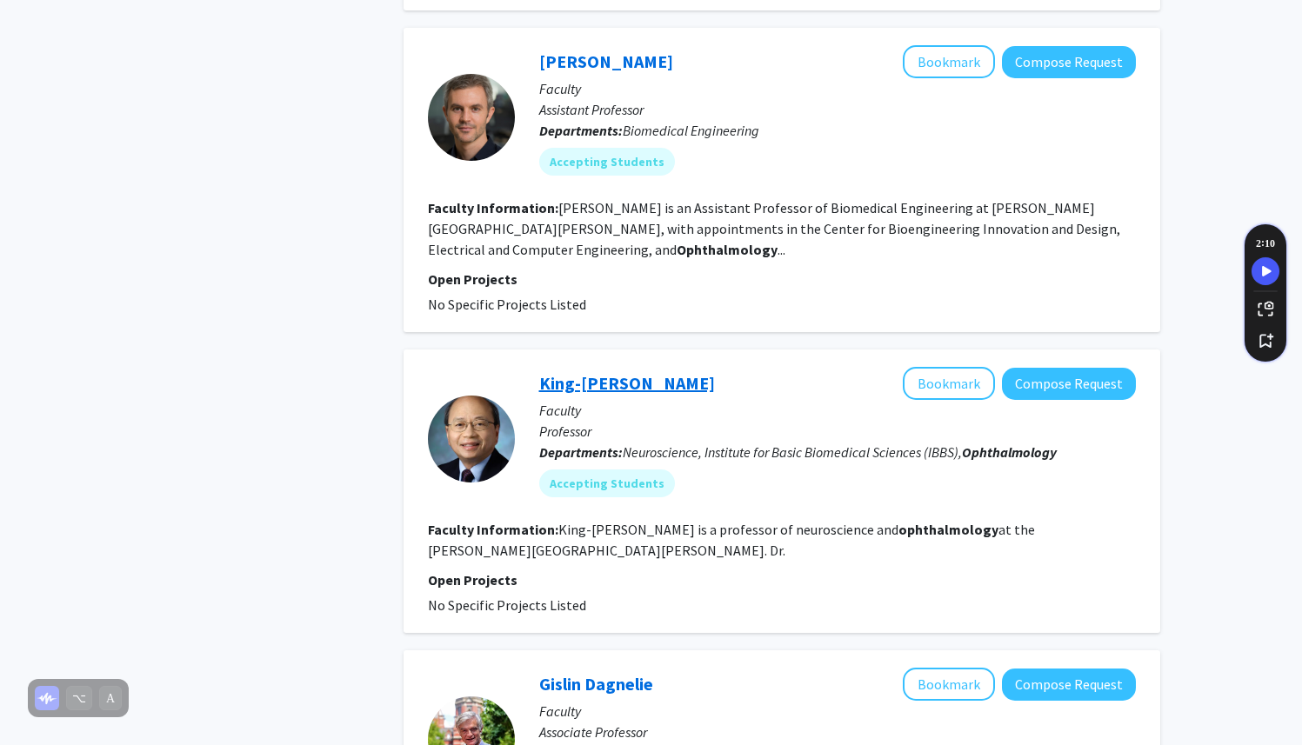
click at [607, 372] on link "King-[PERSON_NAME]" at bounding box center [627, 383] width 176 height 22
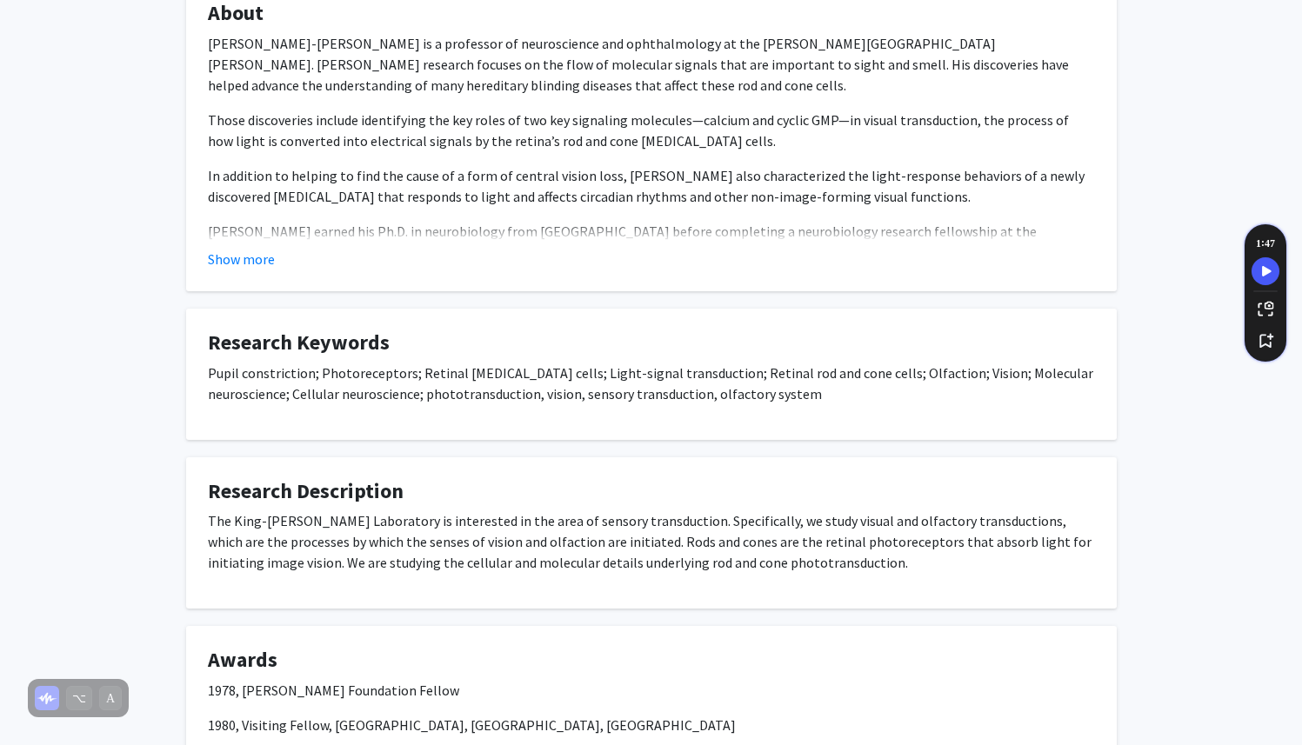
scroll to position [404, 0]
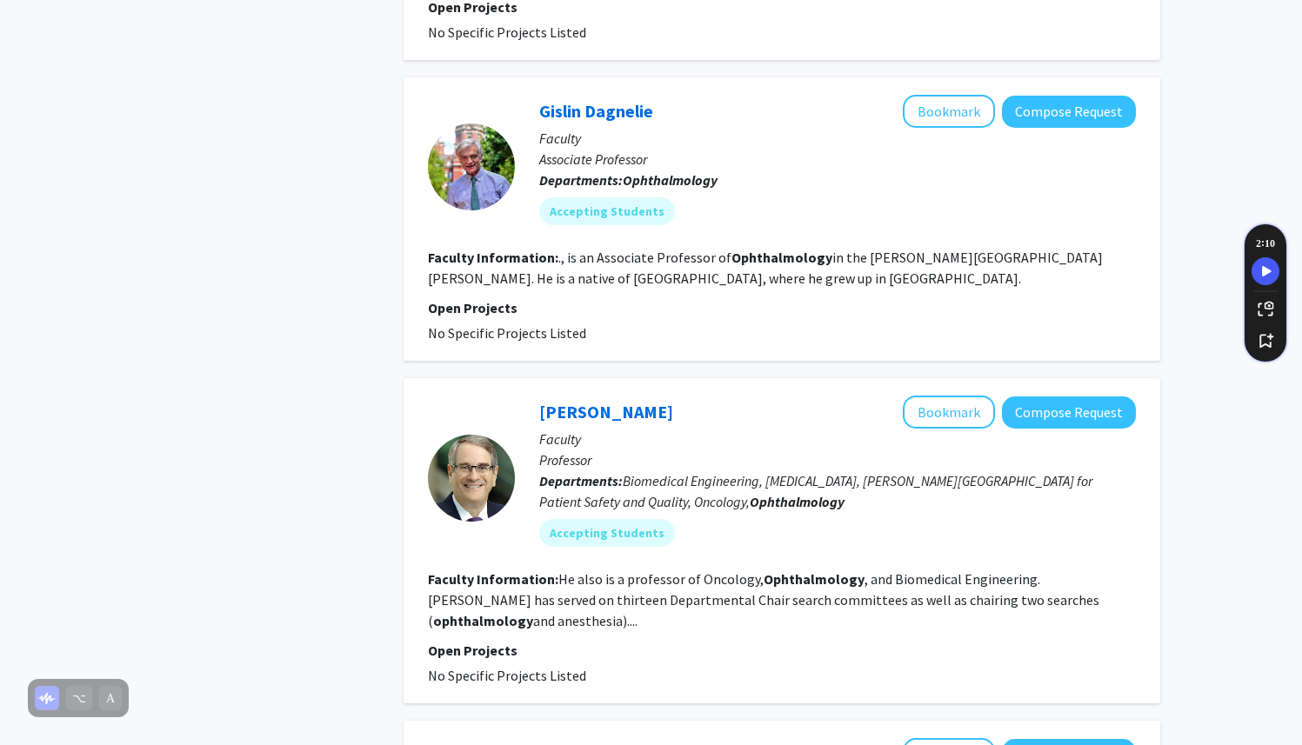
scroll to position [2259, 0]
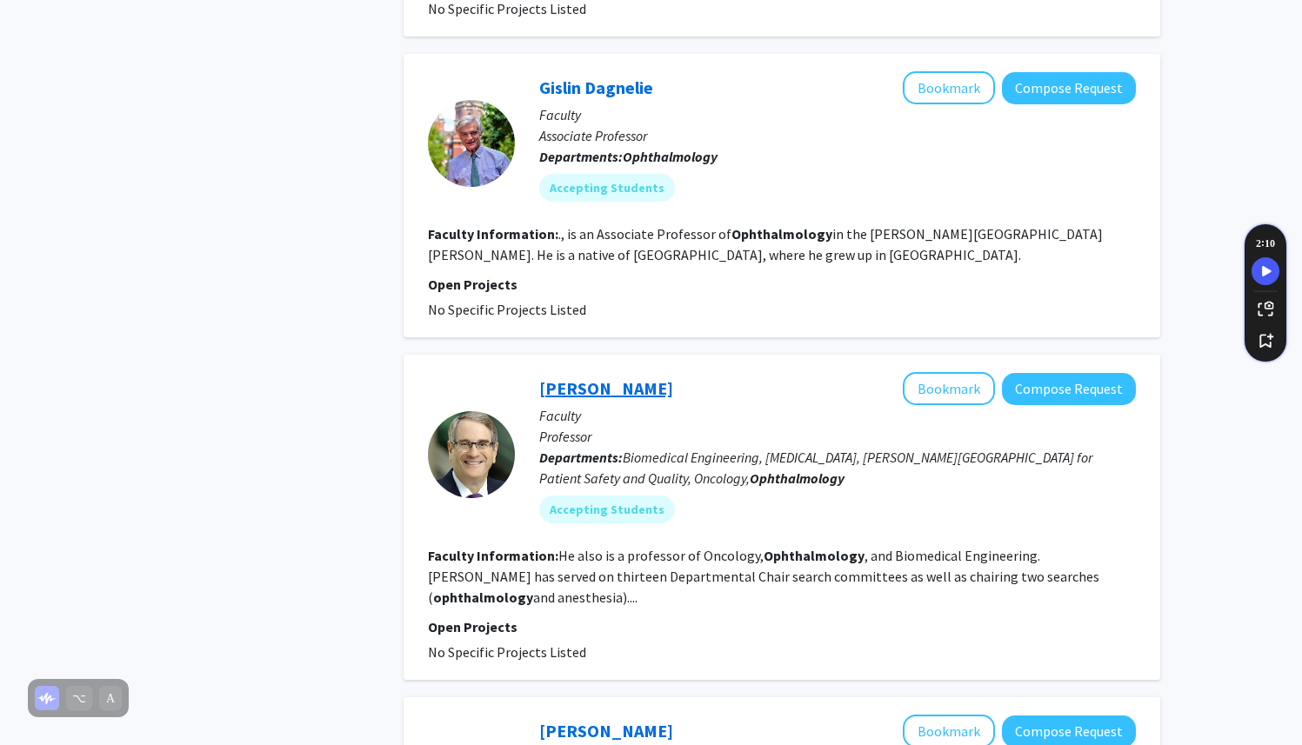
click at [620, 377] on link "[PERSON_NAME]" at bounding box center [606, 388] width 134 height 22
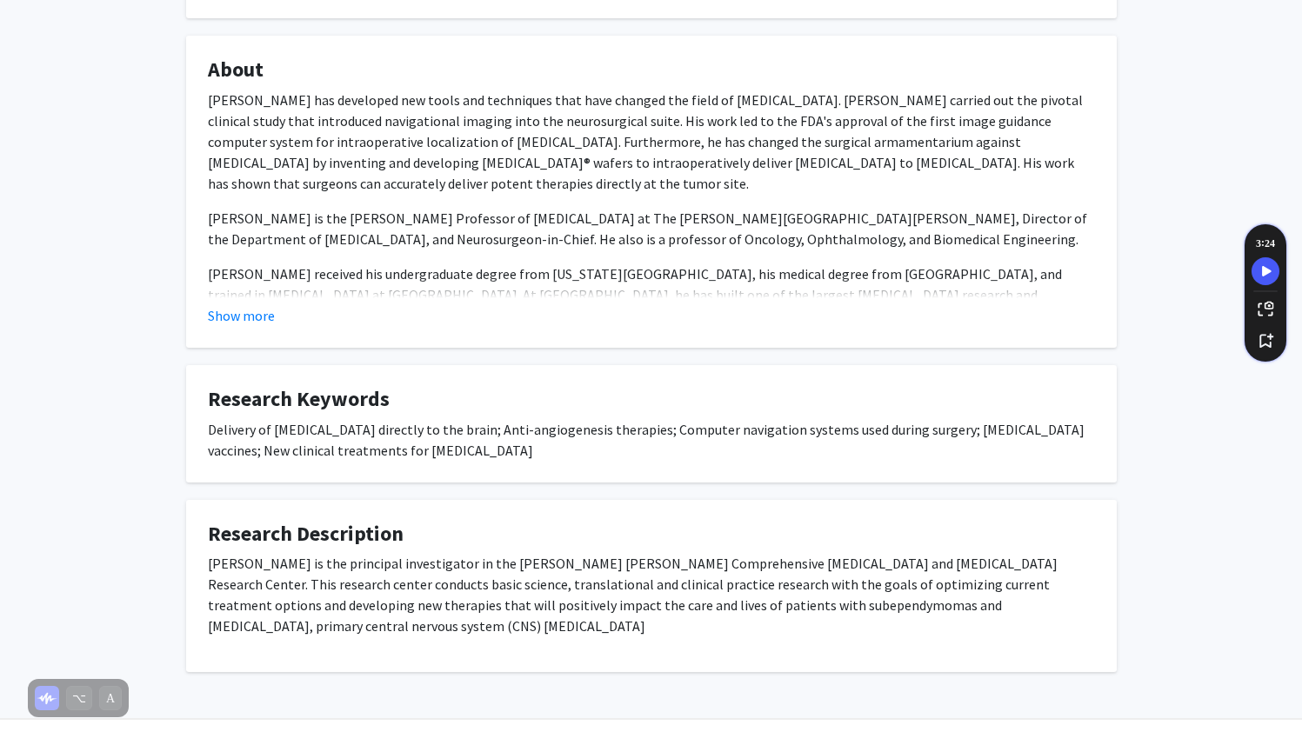
scroll to position [308, 0]
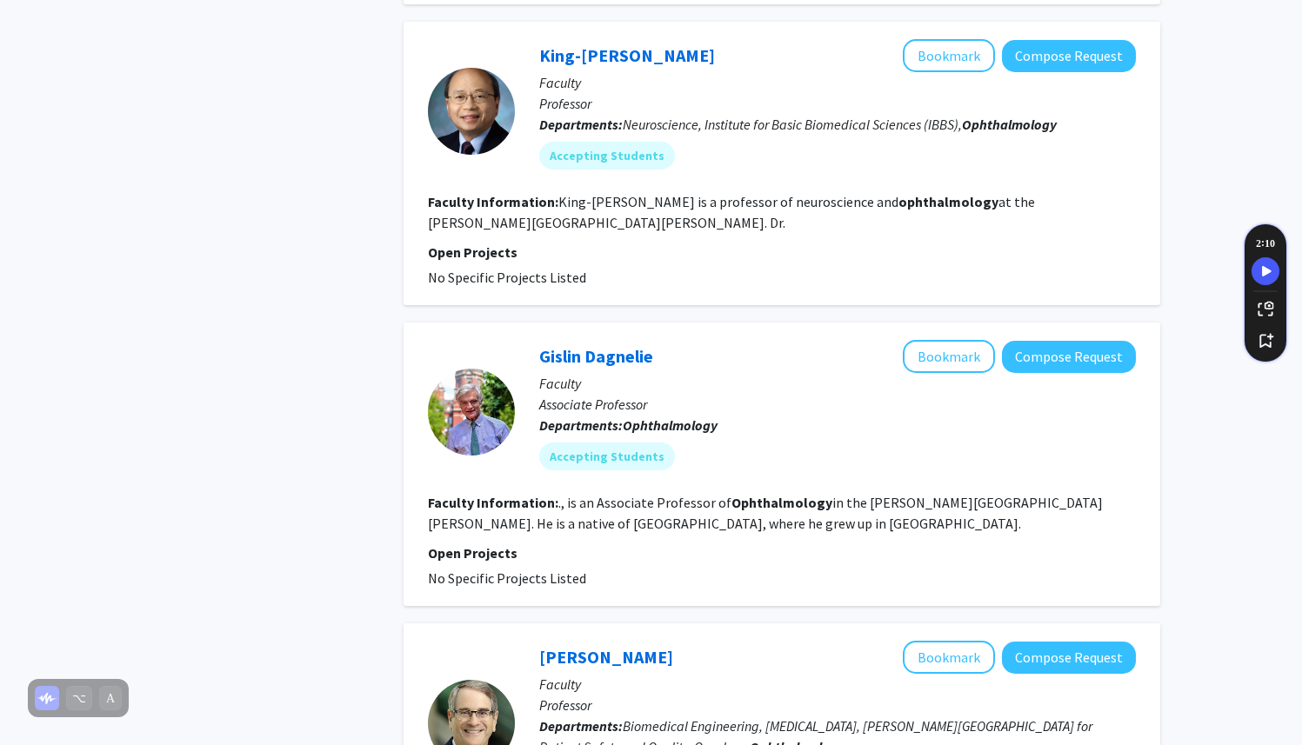
scroll to position [2216, 0]
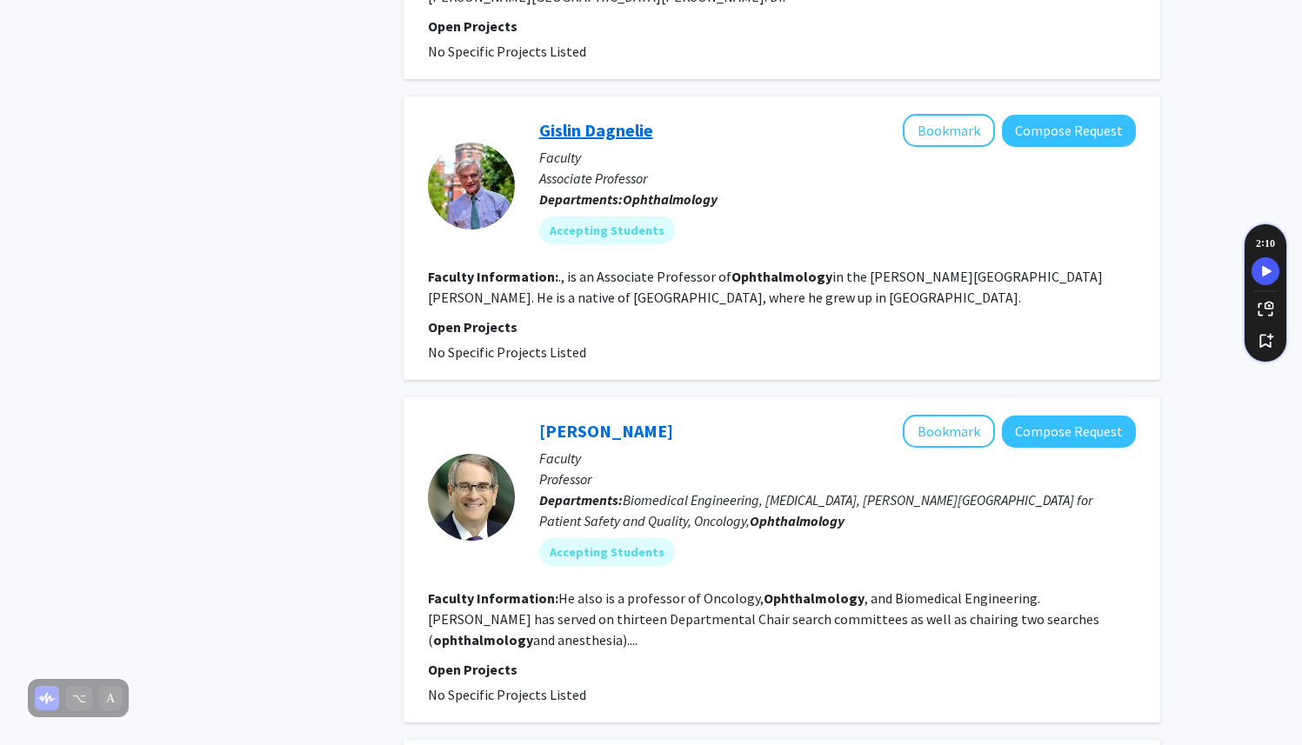
click at [596, 119] on link "Gislin Dagnelie" at bounding box center [596, 130] width 114 height 22
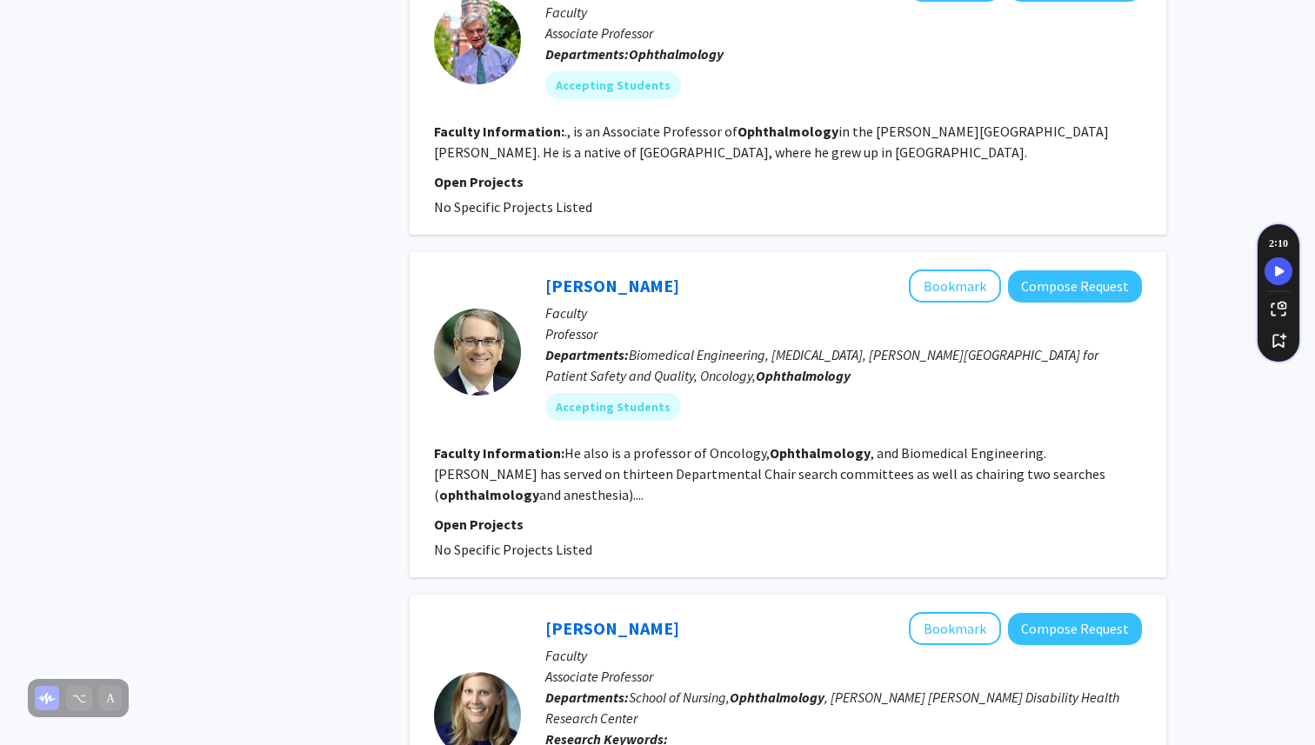
scroll to position [2367, 0]
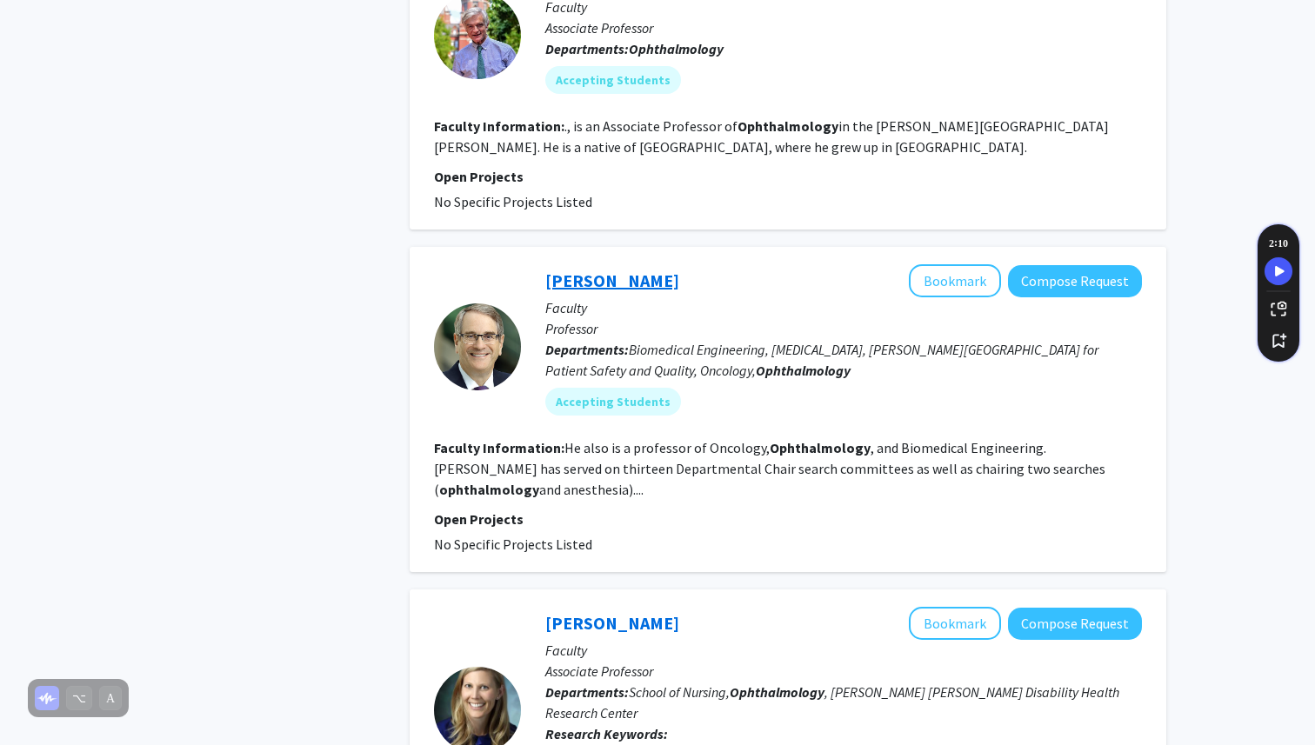
click at [599, 270] on link "[PERSON_NAME]" at bounding box center [612, 281] width 134 height 22
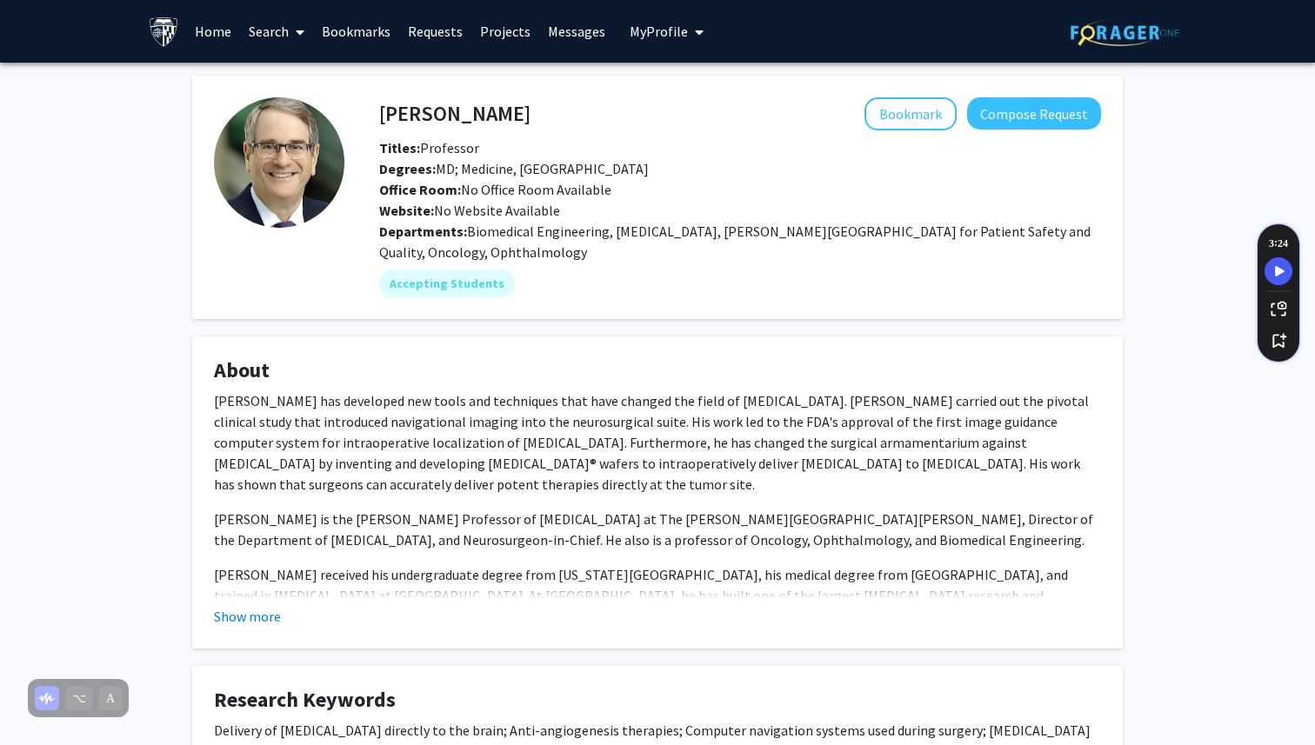
scroll to position [316, 0]
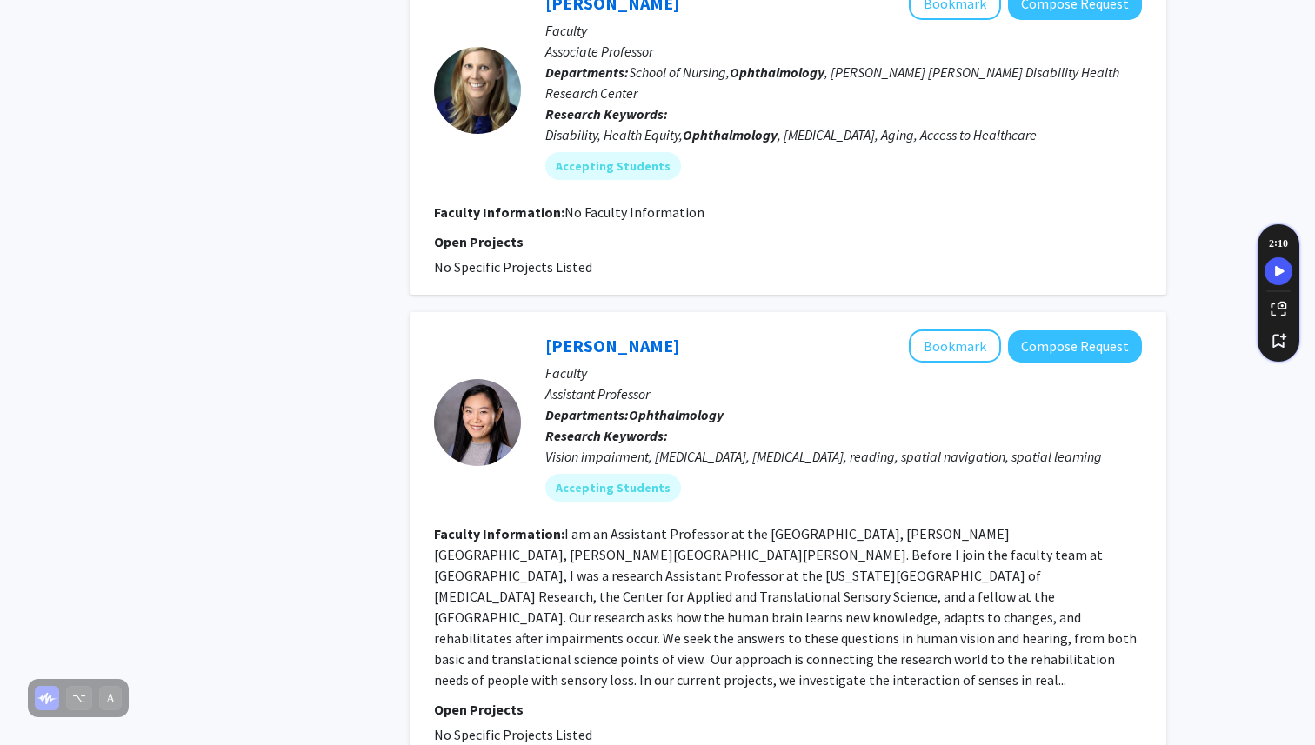
scroll to position [3003, 0]
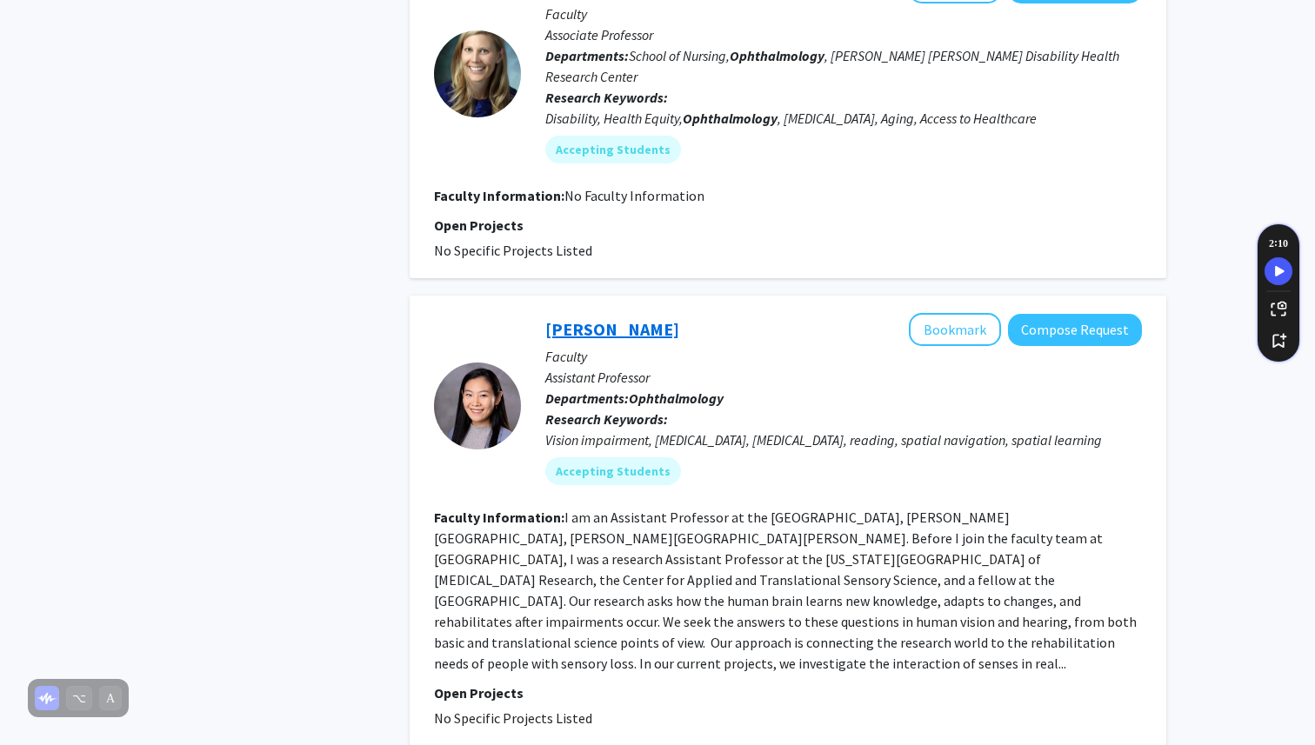
click at [604, 318] on link "[PERSON_NAME]" at bounding box center [612, 329] width 134 height 22
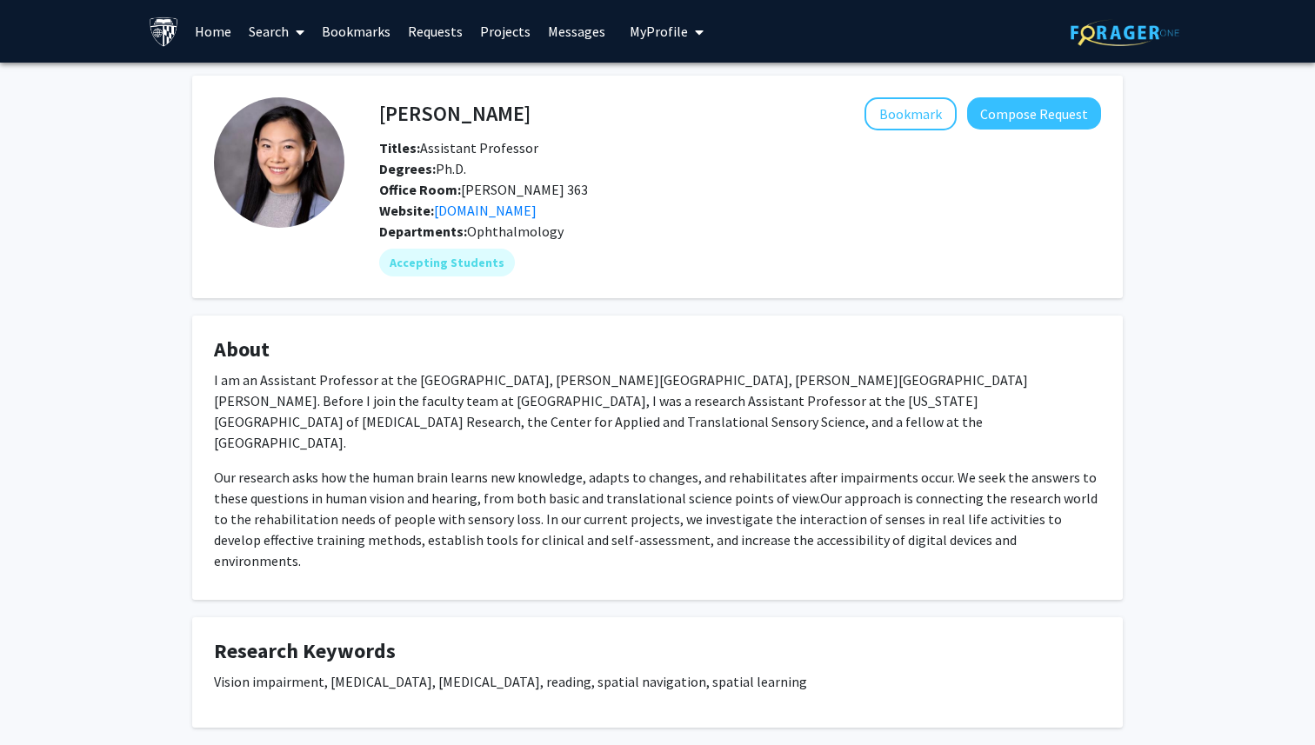
scroll to position [90, 0]
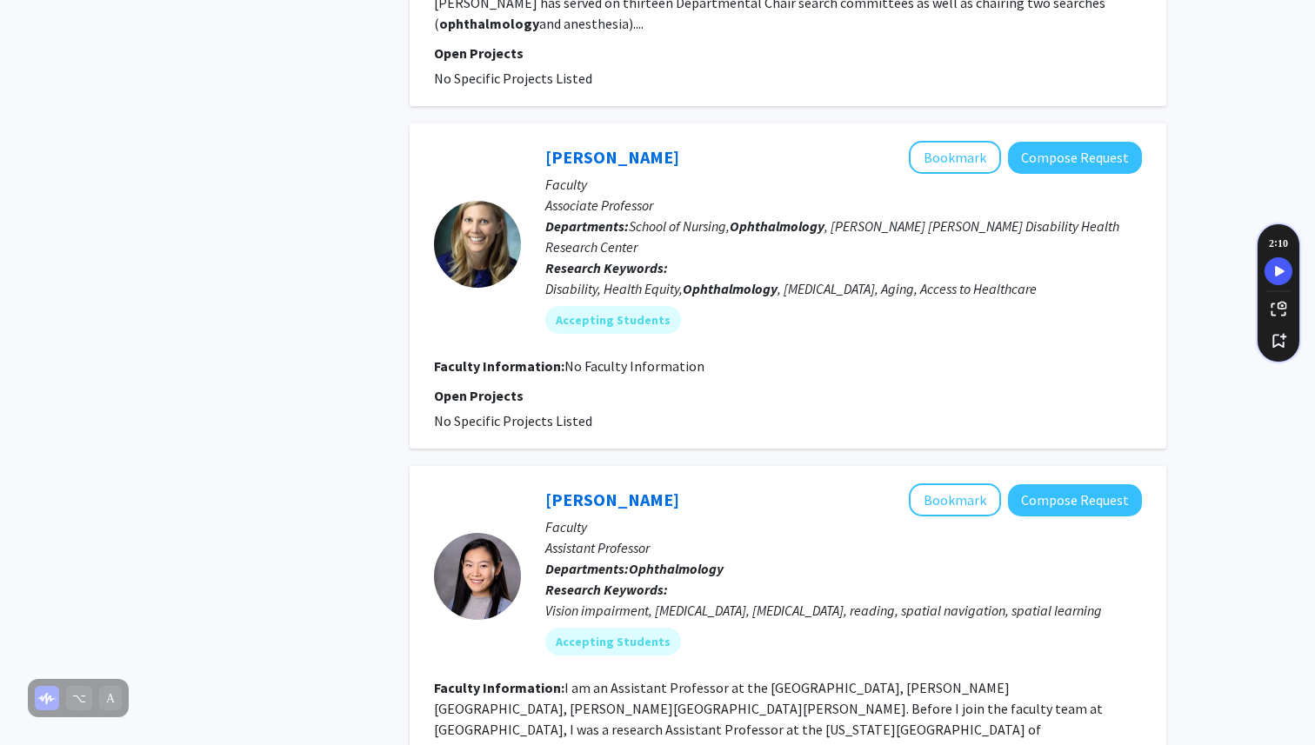
scroll to position [3113, 0]
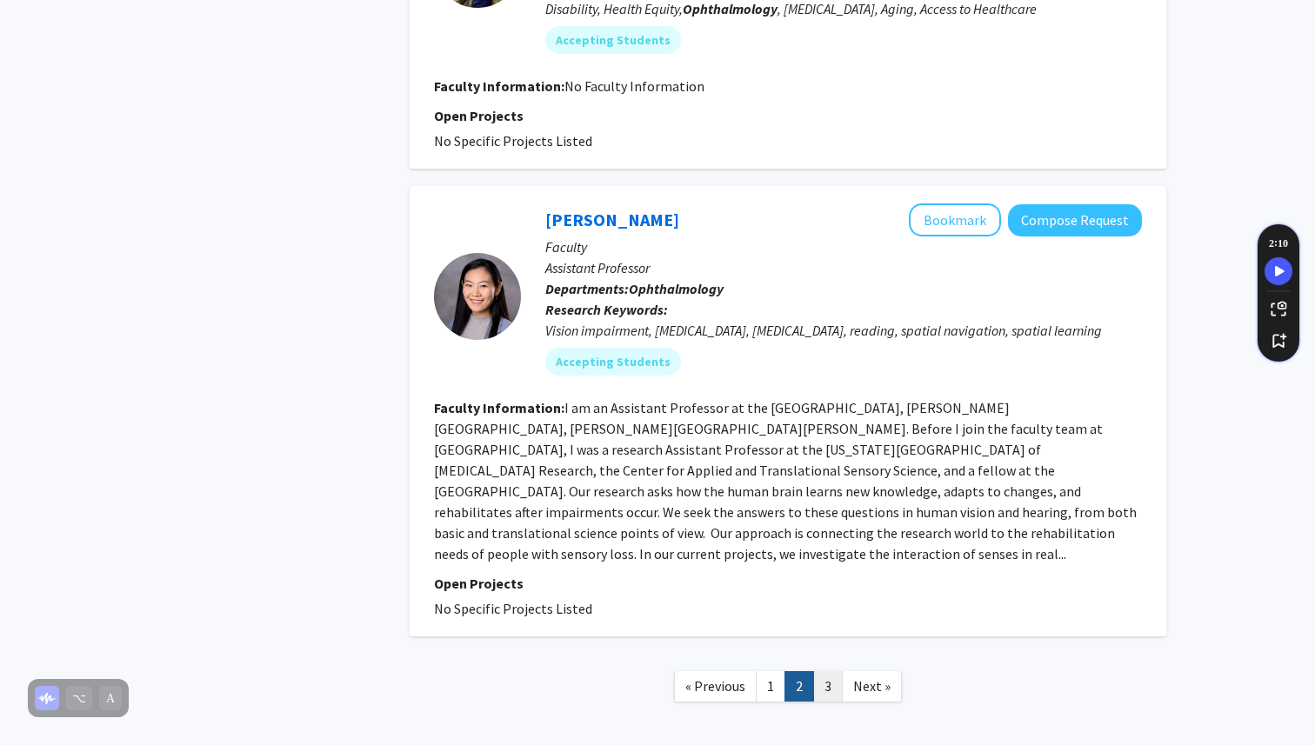
click at [834, 671] on link "3" at bounding box center [828, 686] width 30 height 30
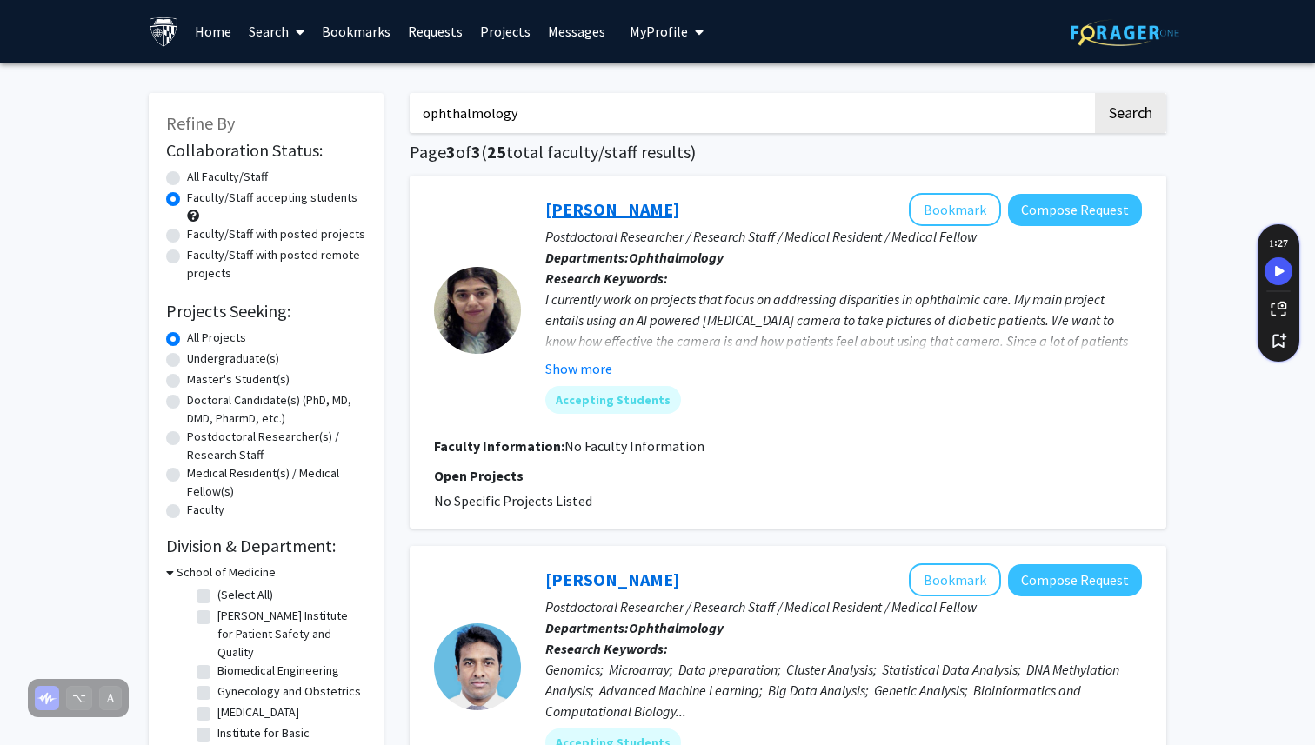
click at [633, 210] on link "[PERSON_NAME]" at bounding box center [612, 209] width 134 height 22
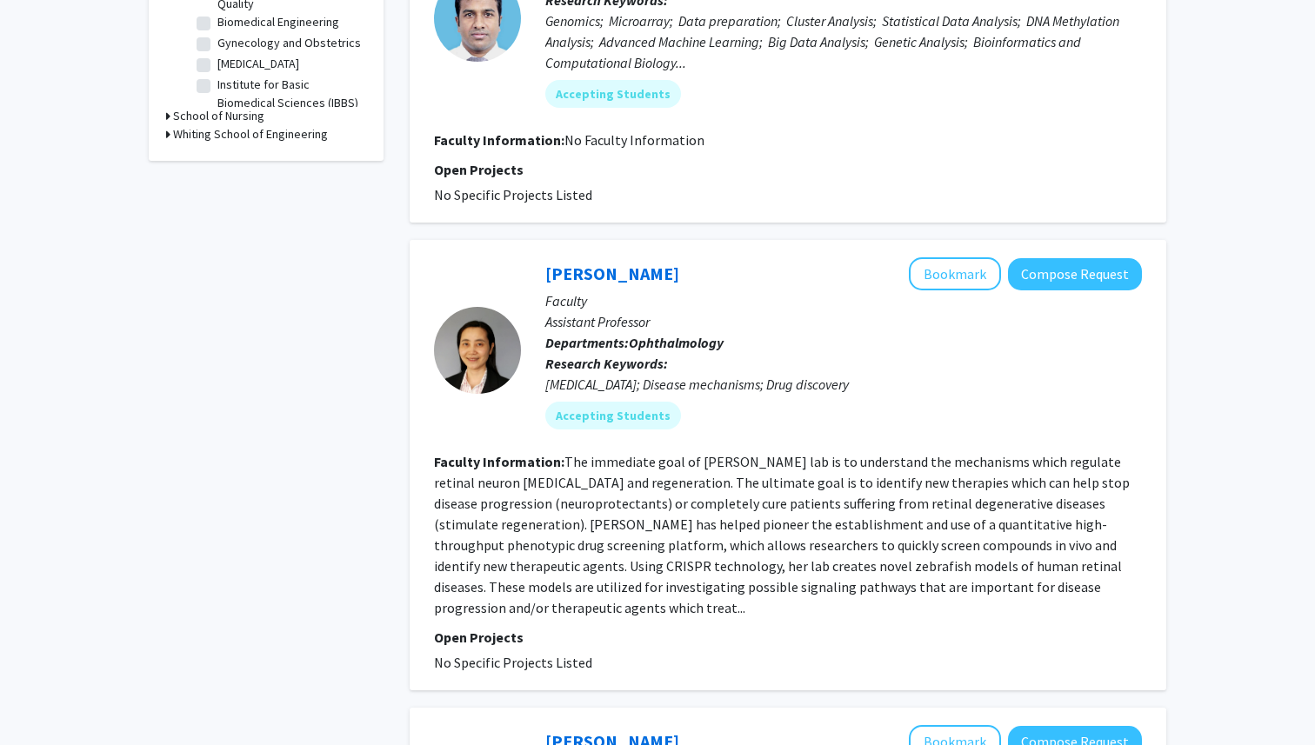
scroll to position [659, 0]
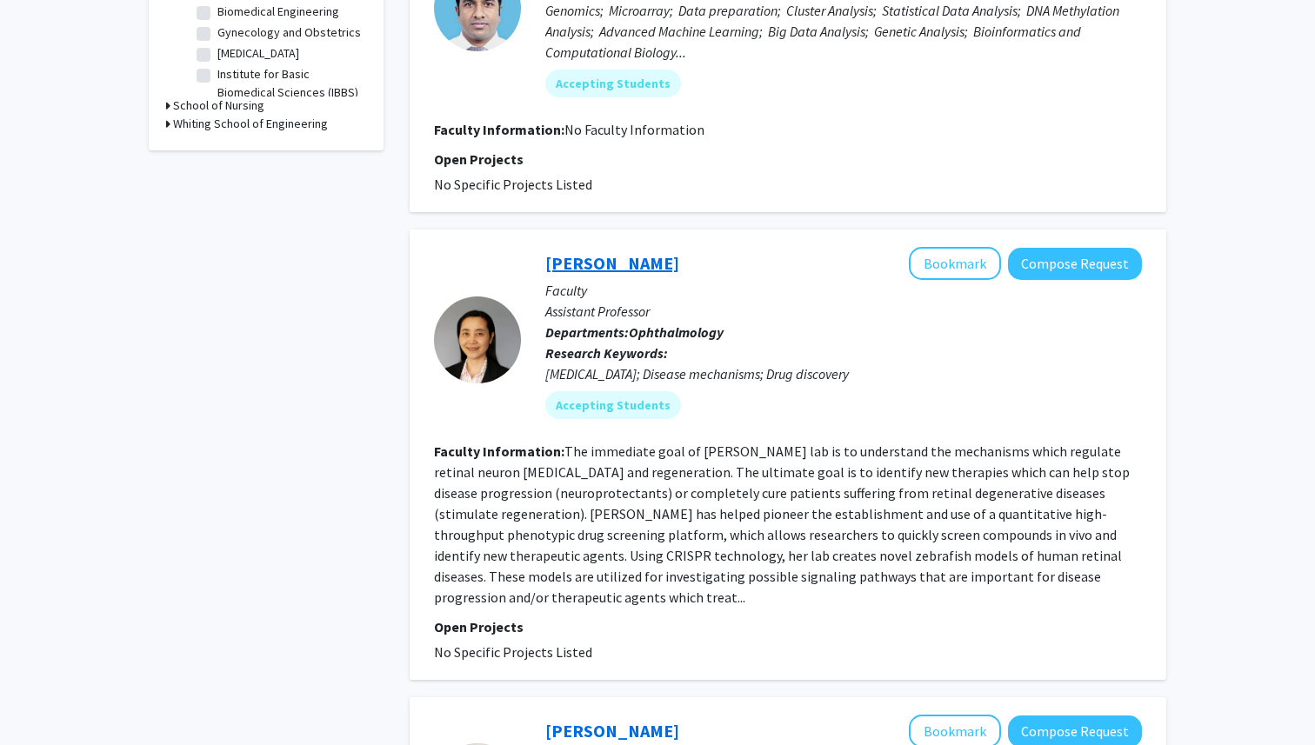
click at [613, 270] on link "[PERSON_NAME]" at bounding box center [612, 263] width 134 height 22
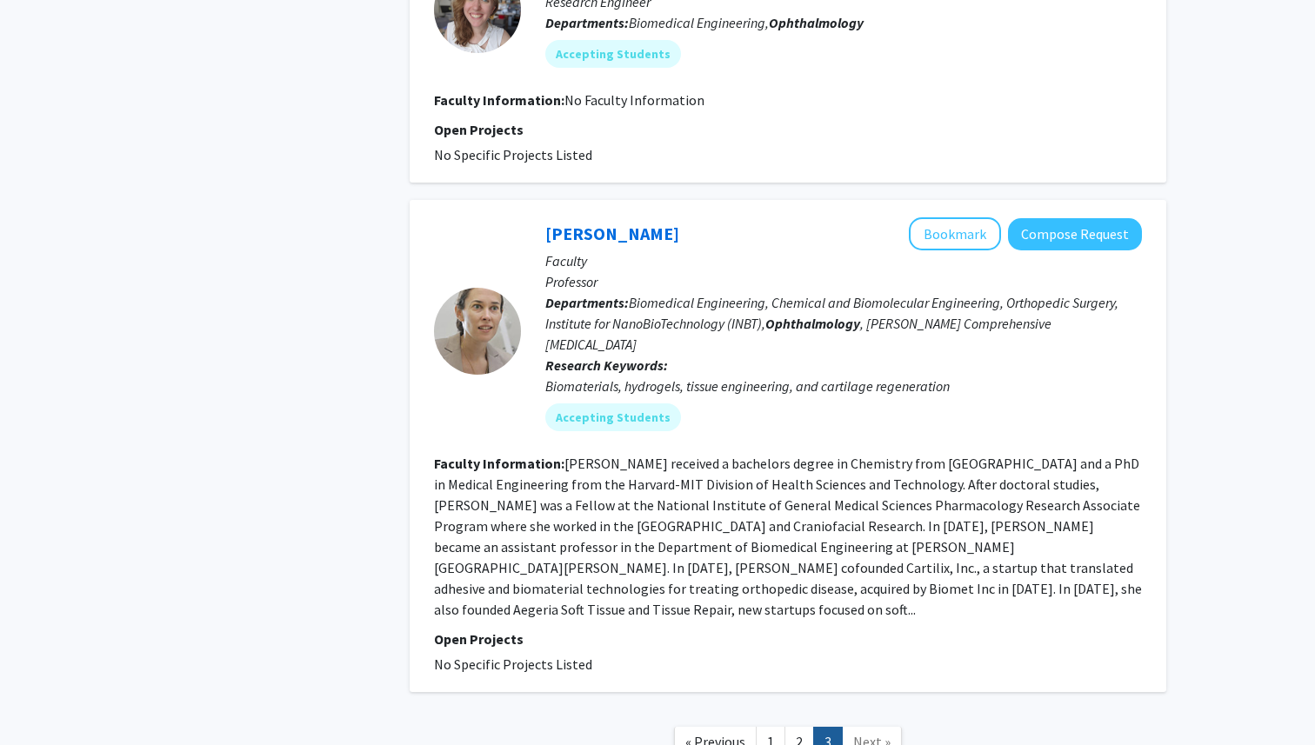
scroll to position [1534, 0]
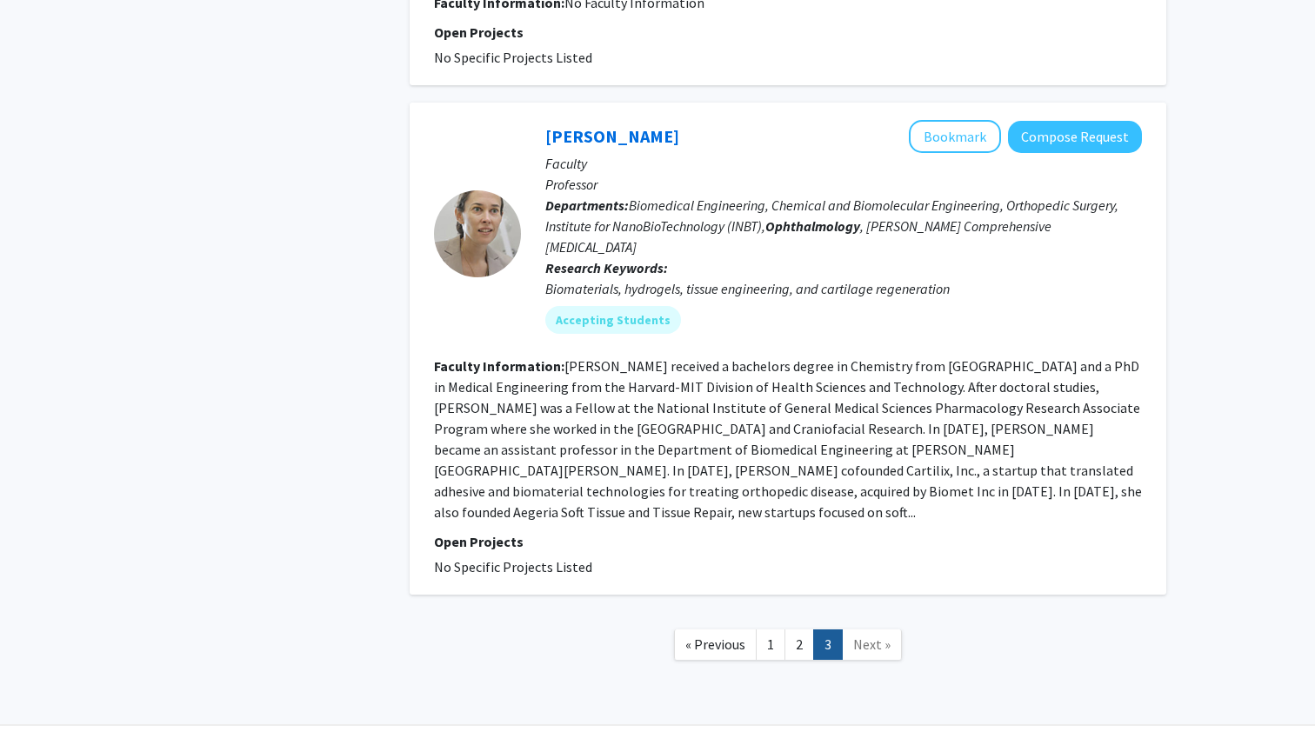
click at [857, 636] on span "Next »" at bounding box center [871, 644] width 37 height 17
click at [708, 636] on span "« Previous" at bounding box center [715, 644] width 60 height 17
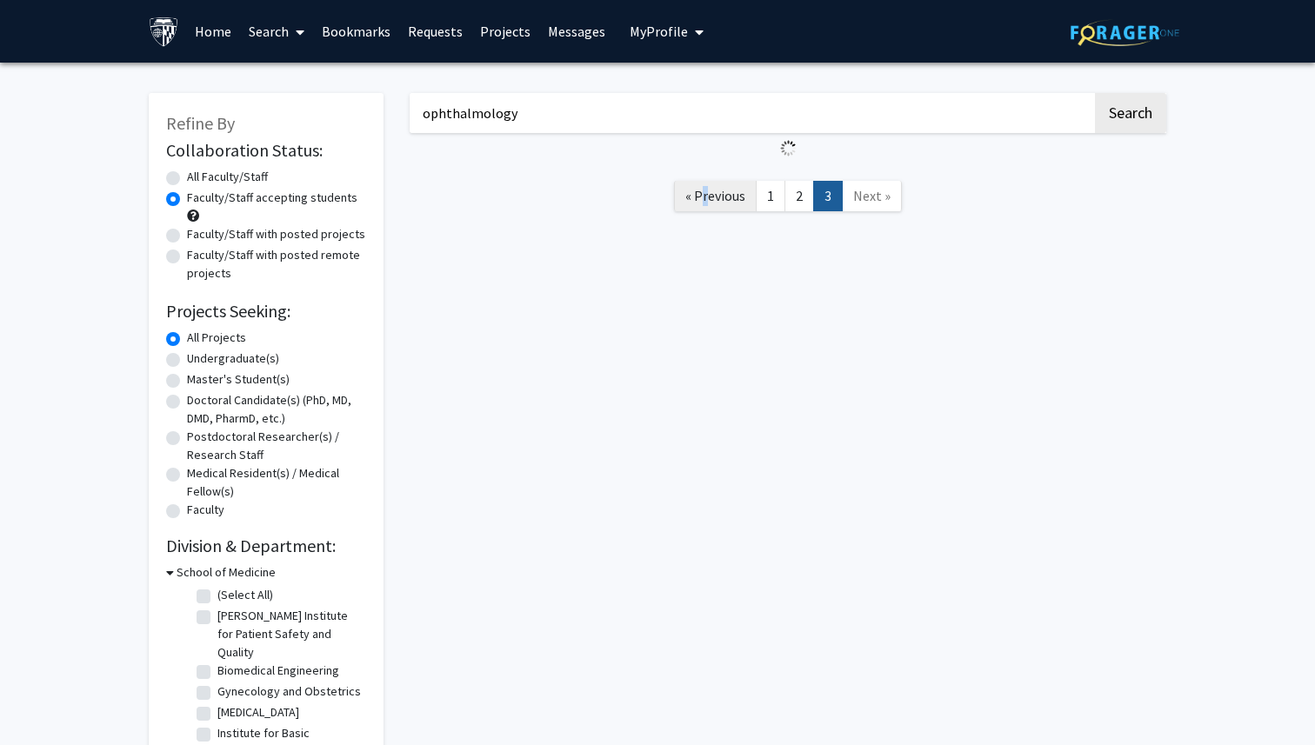
click at [708, 604] on div "ophthalmology Search « Previous 1 2 3 Next »" at bounding box center [788, 443] width 783 height 734
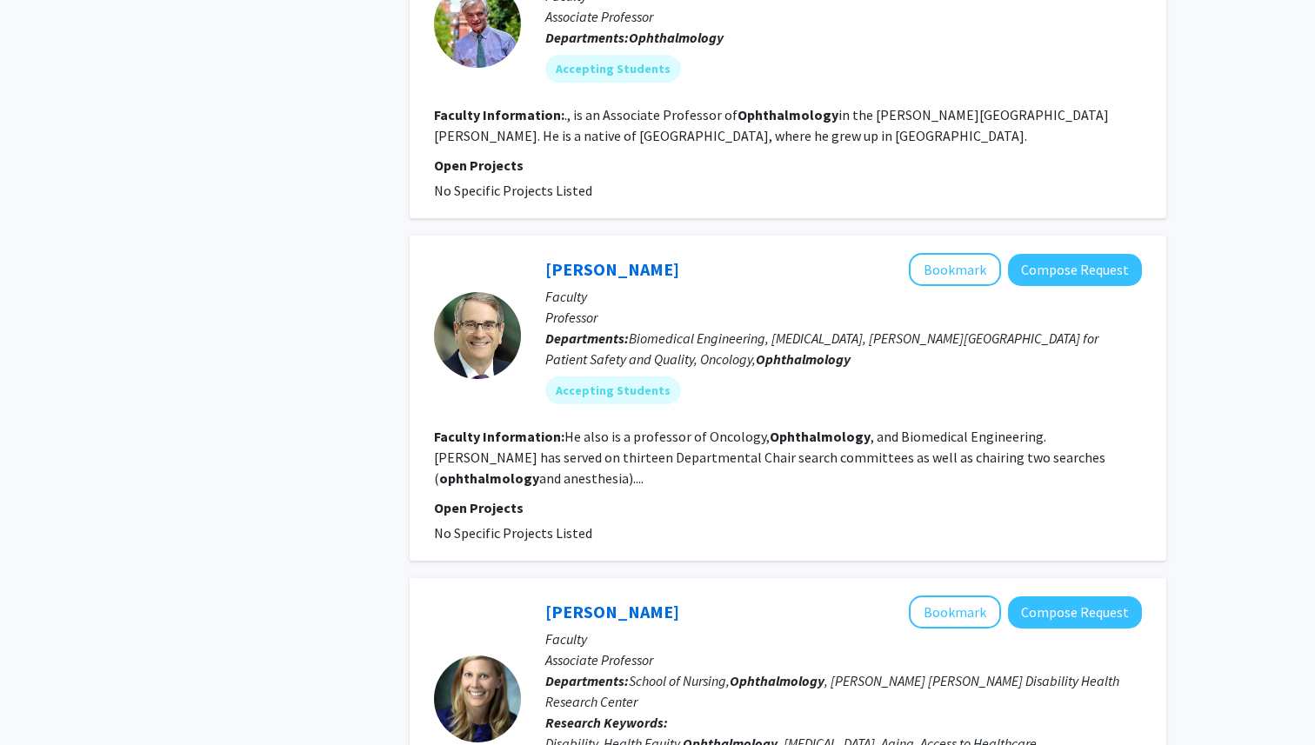
scroll to position [3113, 0]
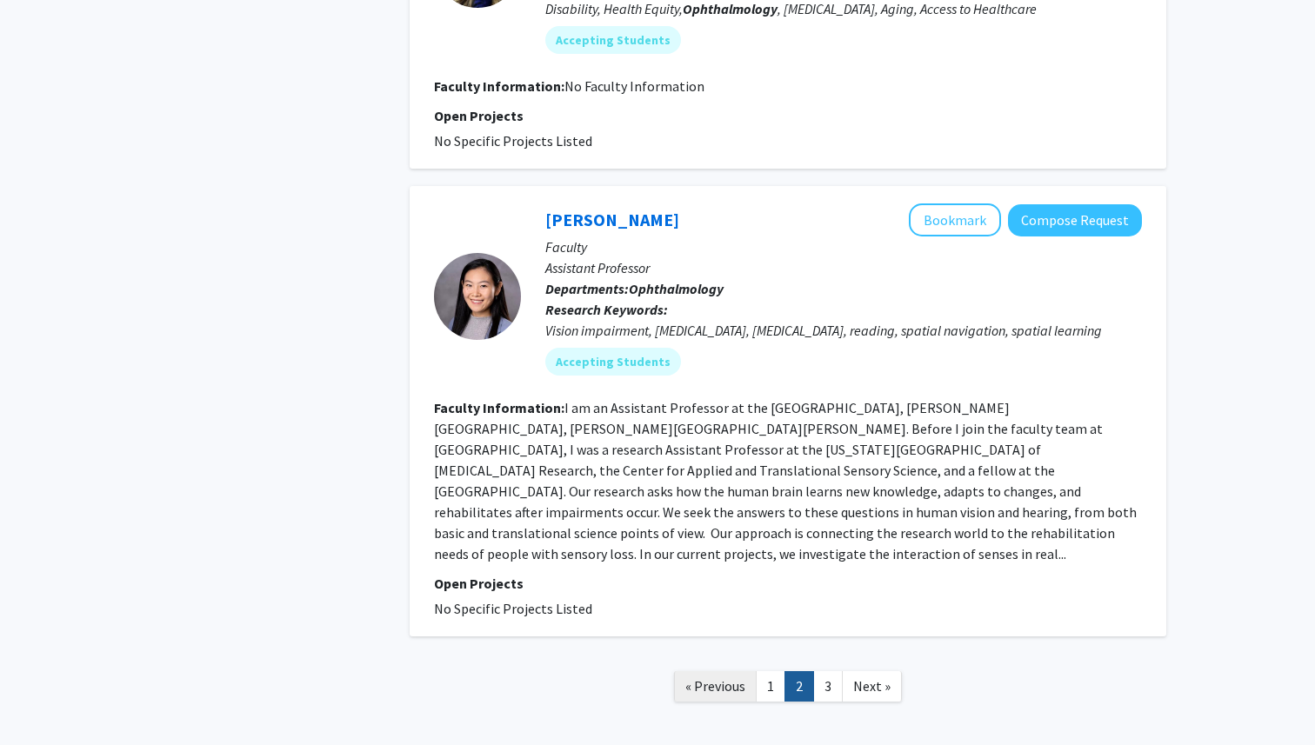
click at [733, 671] on link "« Previous" at bounding box center [715, 686] width 83 height 30
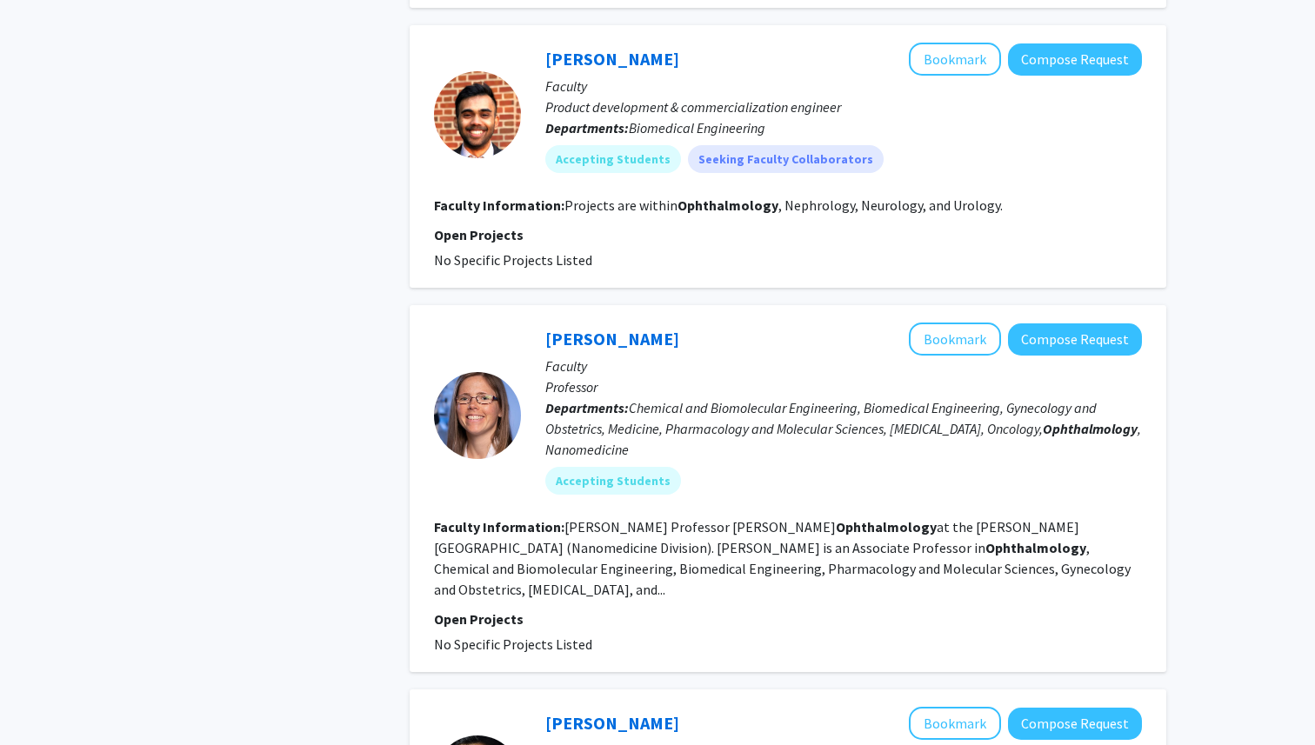
scroll to position [886, 0]
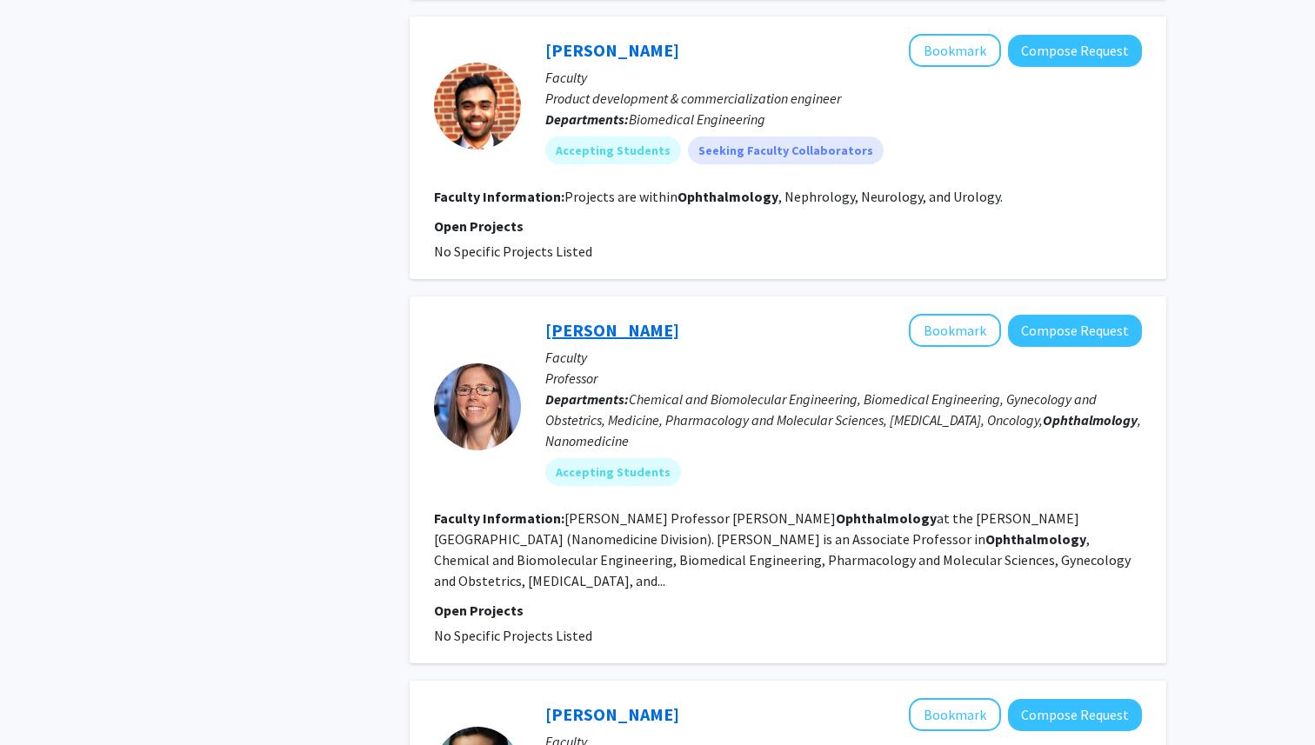
click at [668, 330] on link "[PERSON_NAME]" at bounding box center [612, 330] width 134 height 22
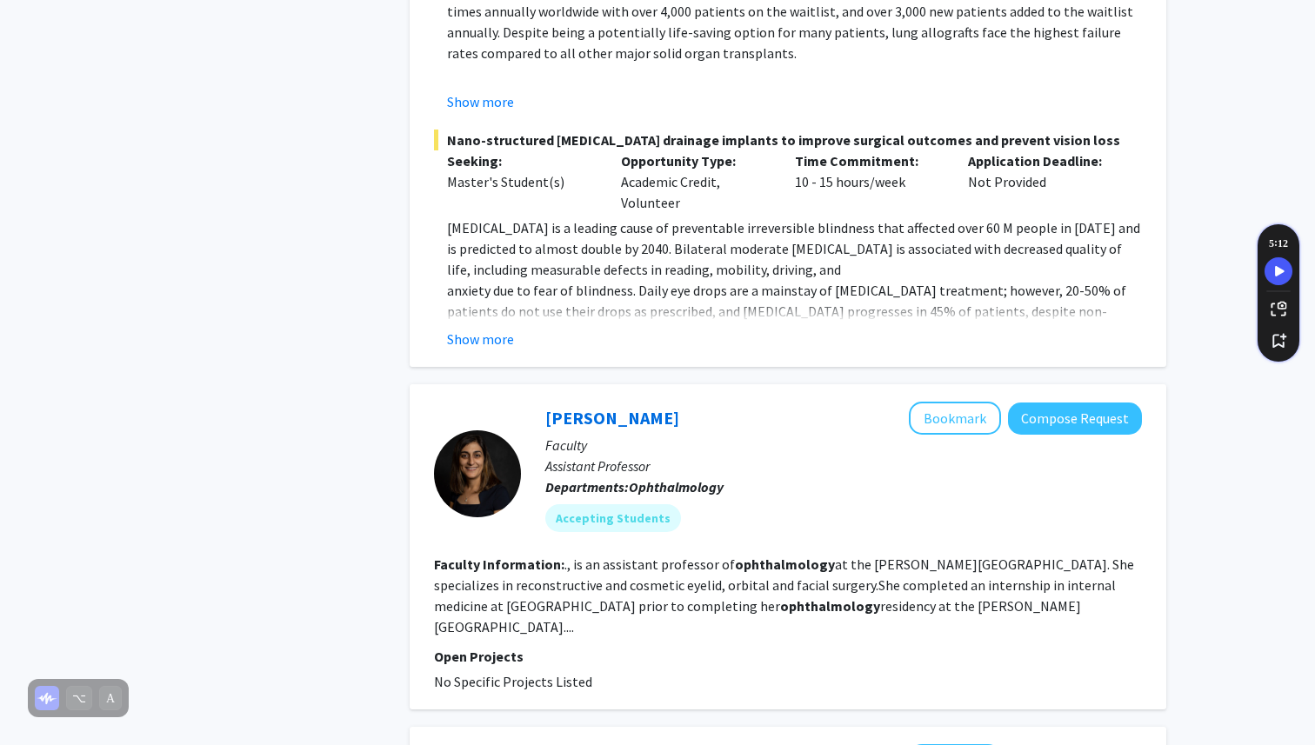
scroll to position [2821, 0]
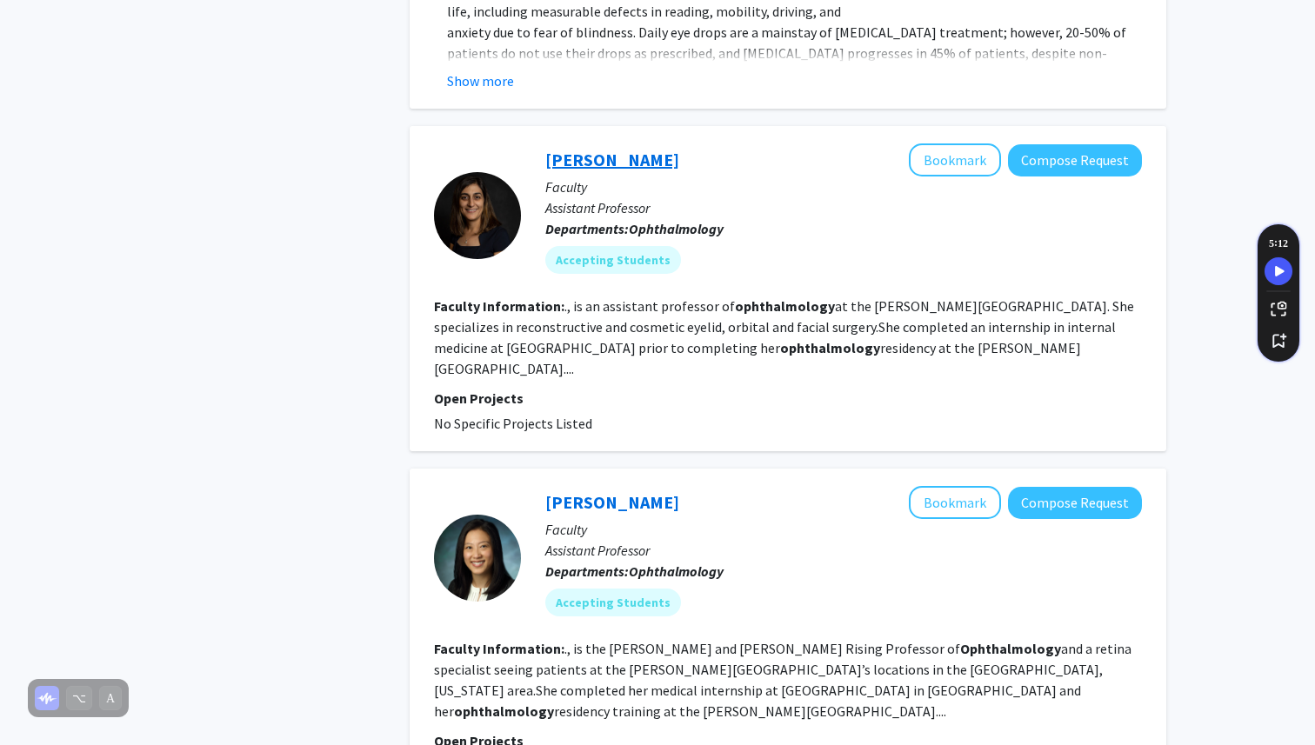
click at [622, 149] on link "[PERSON_NAME]" at bounding box center [612, 160] width 134 height 22
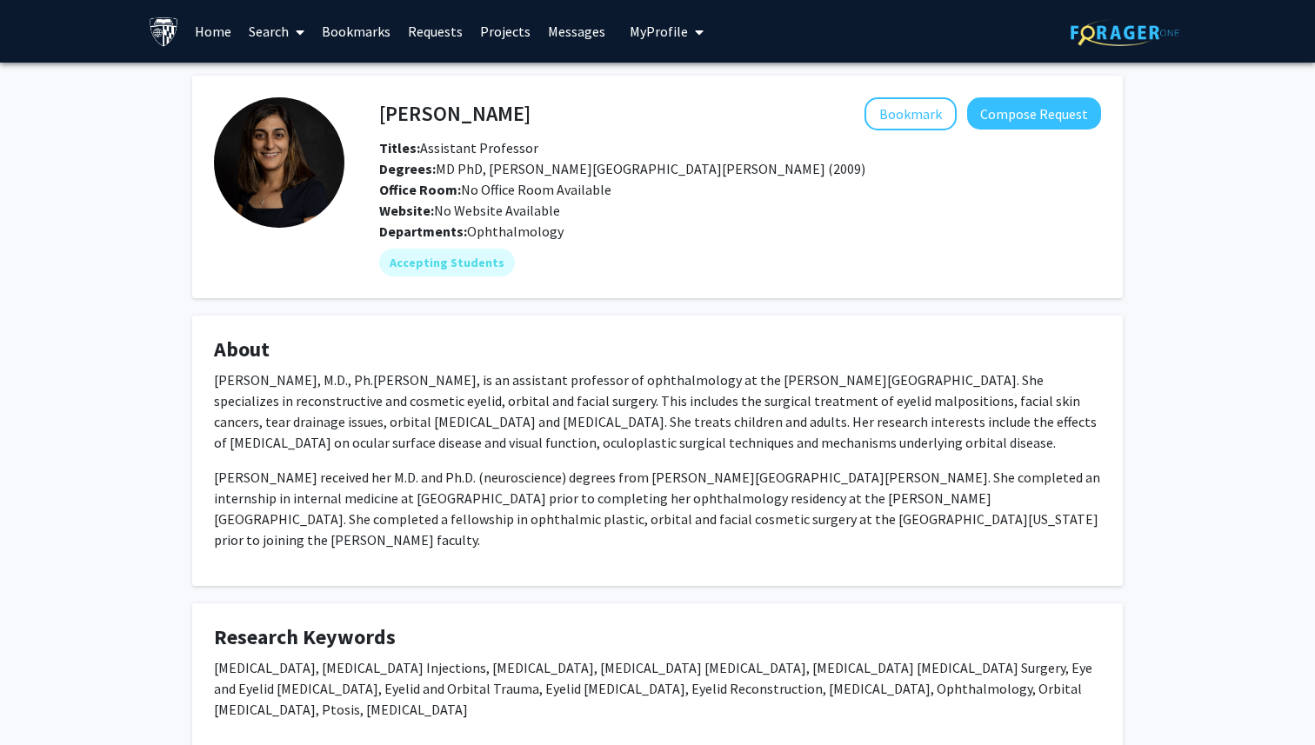
scroll to position [77, 0]
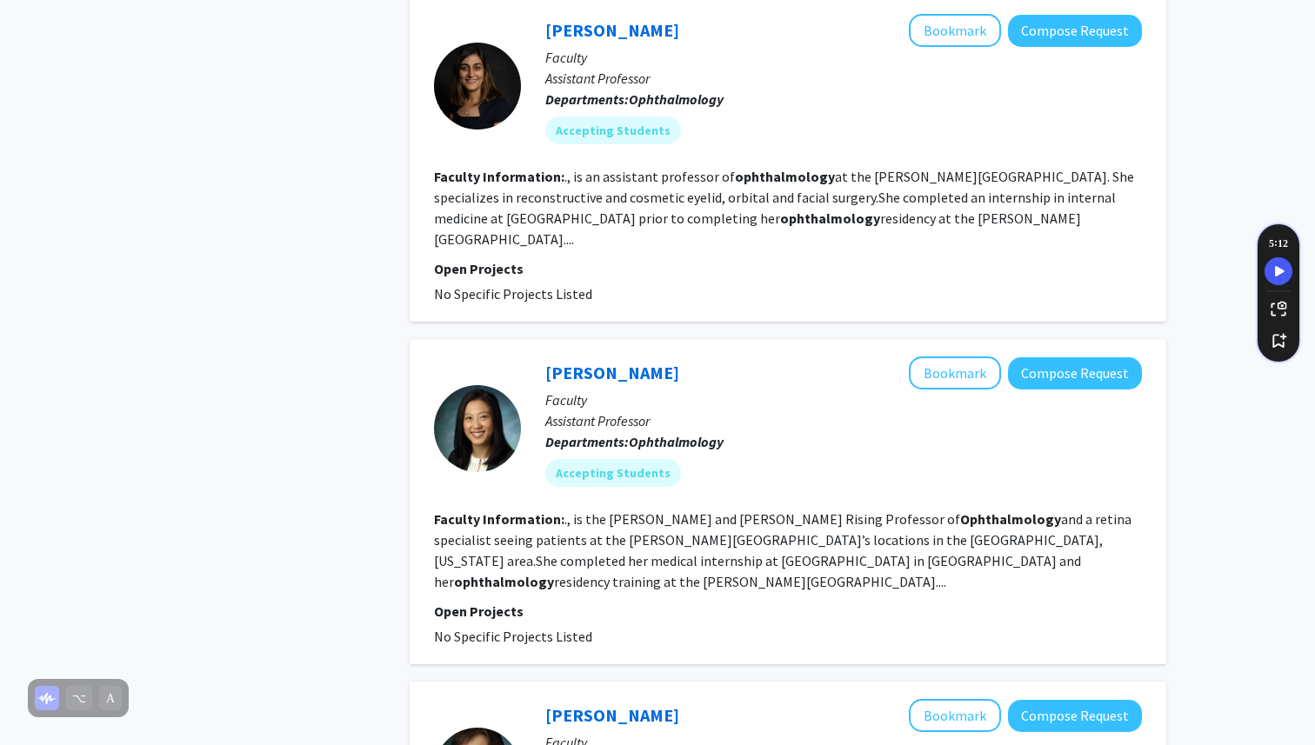
scroll to position [2881, 0]
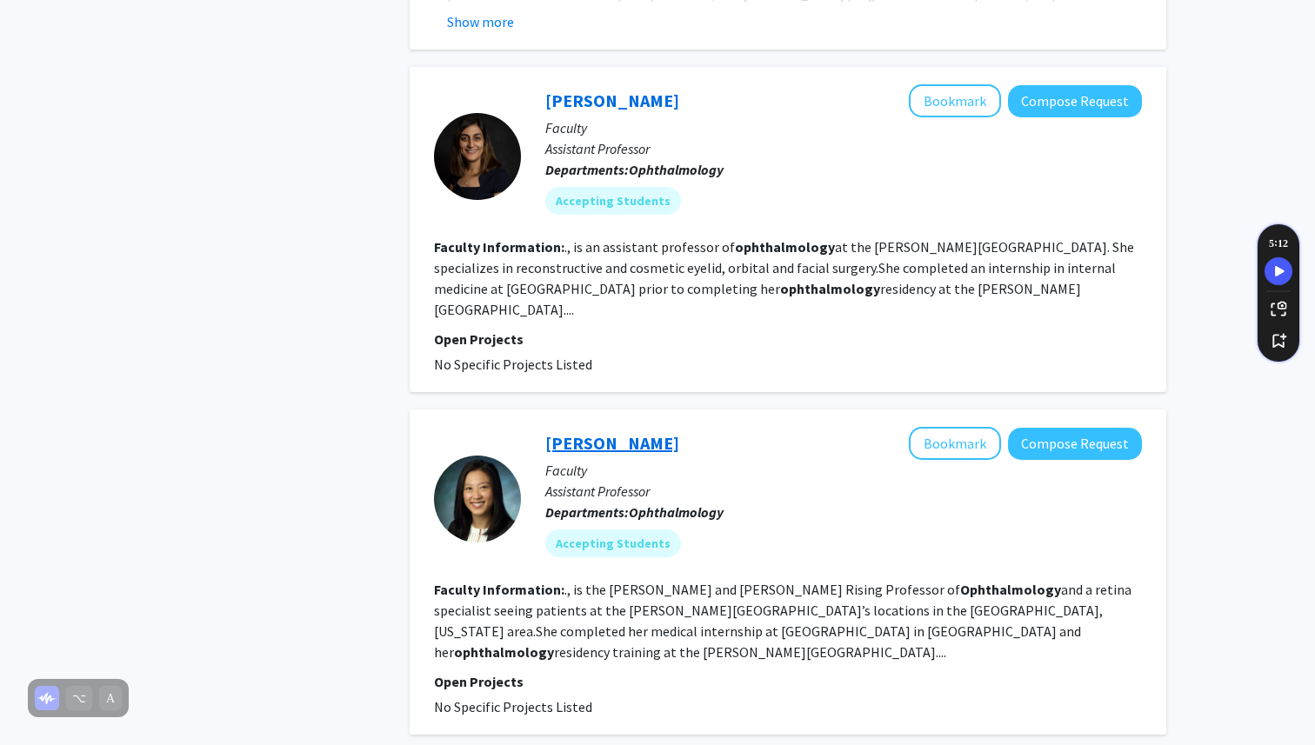
click at [597, 432] on link "[PERSON_NAME]" at bounding box center [612, 443] width 134 height 22
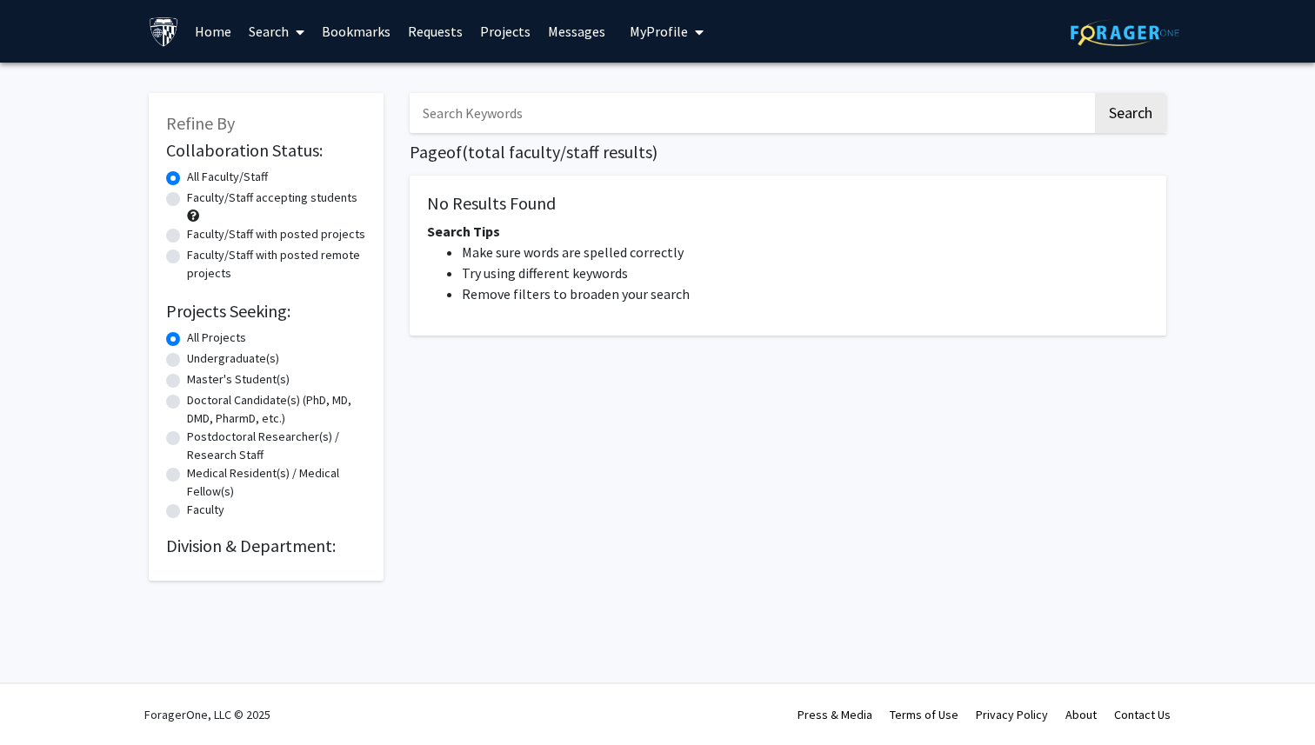
click at [506, 108] on input "Search Keywords" at bounding box center [751, 113] width 683 height 40
type input "ophth"
click at [1095, 93] on button "Search" at bounding box center [1130, 113] width 71 height 40
click at [1098, 124] on button "Search" at bounding box center [1130, 113] width 71 height 40
click at [1116, 119] on button "Search" at bounding box center [1130, 113] width 71 height 40
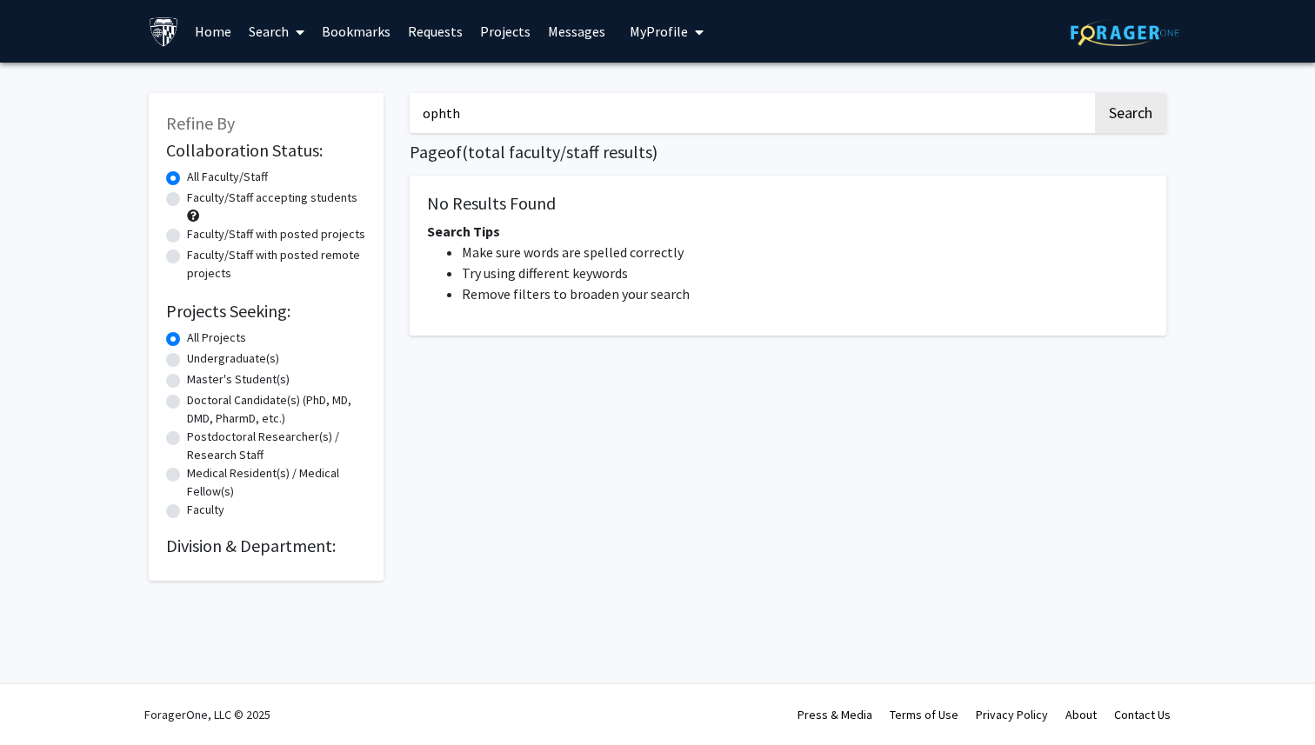
click at [607, 110] on input "ophth" at bounding box center [751, 113] width 683 height 40
click at [1095, 93] on button "Search" at bounding box center [1130, 113] width 71 height 40
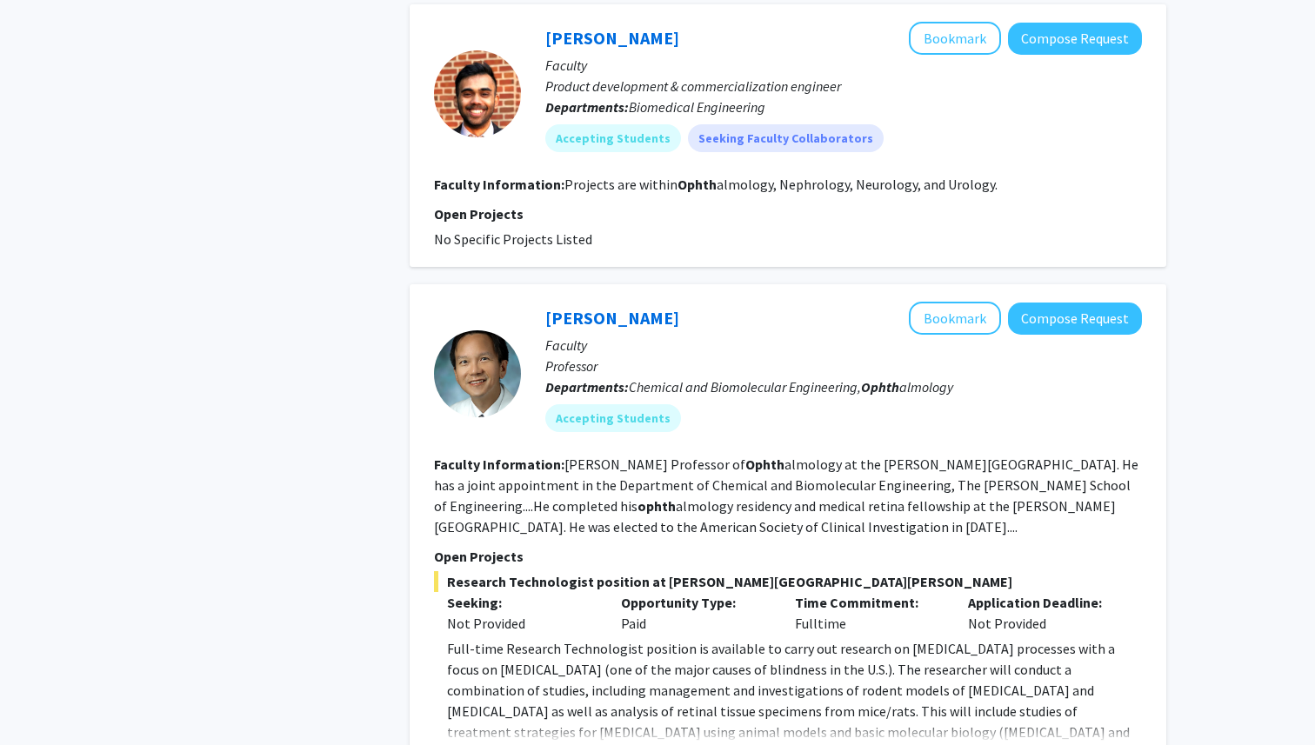
scroll to position [3388, 0]
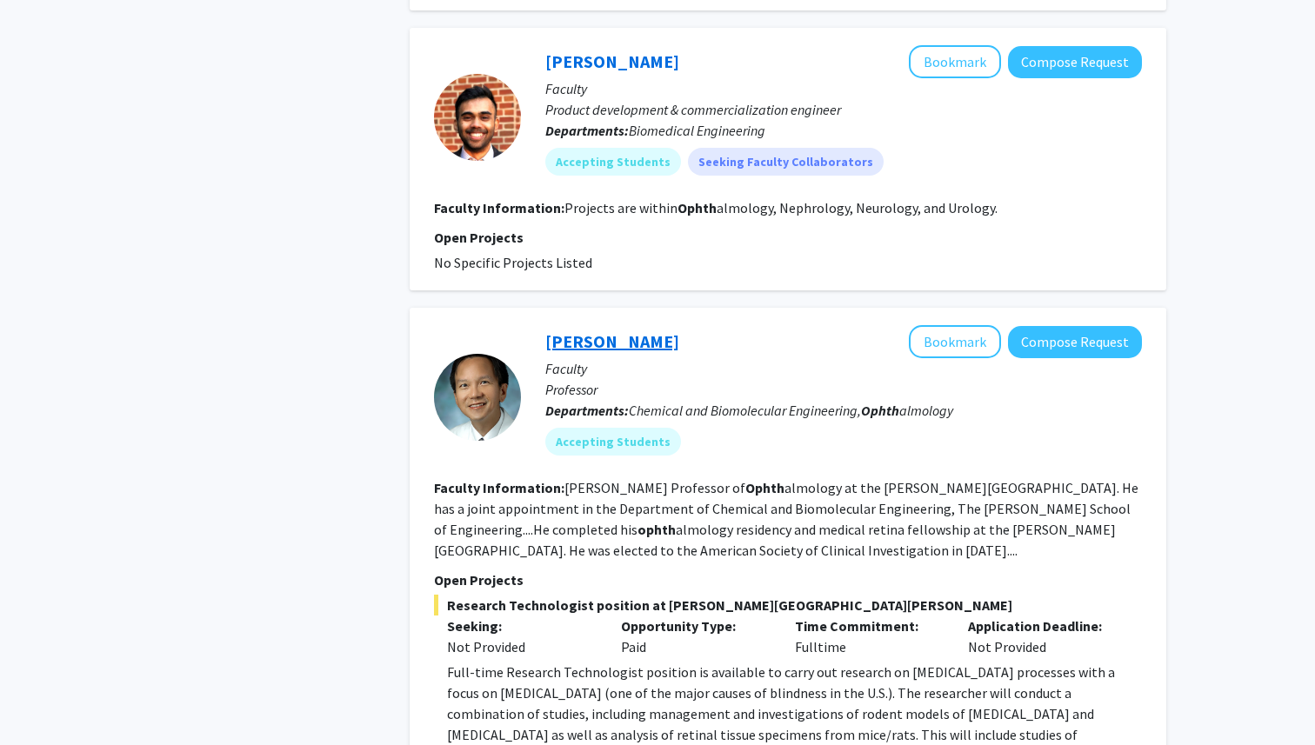
click at [584, 330] on link "[PERSON_NAME]" at bounding box center [612, 341] width 134 height 22
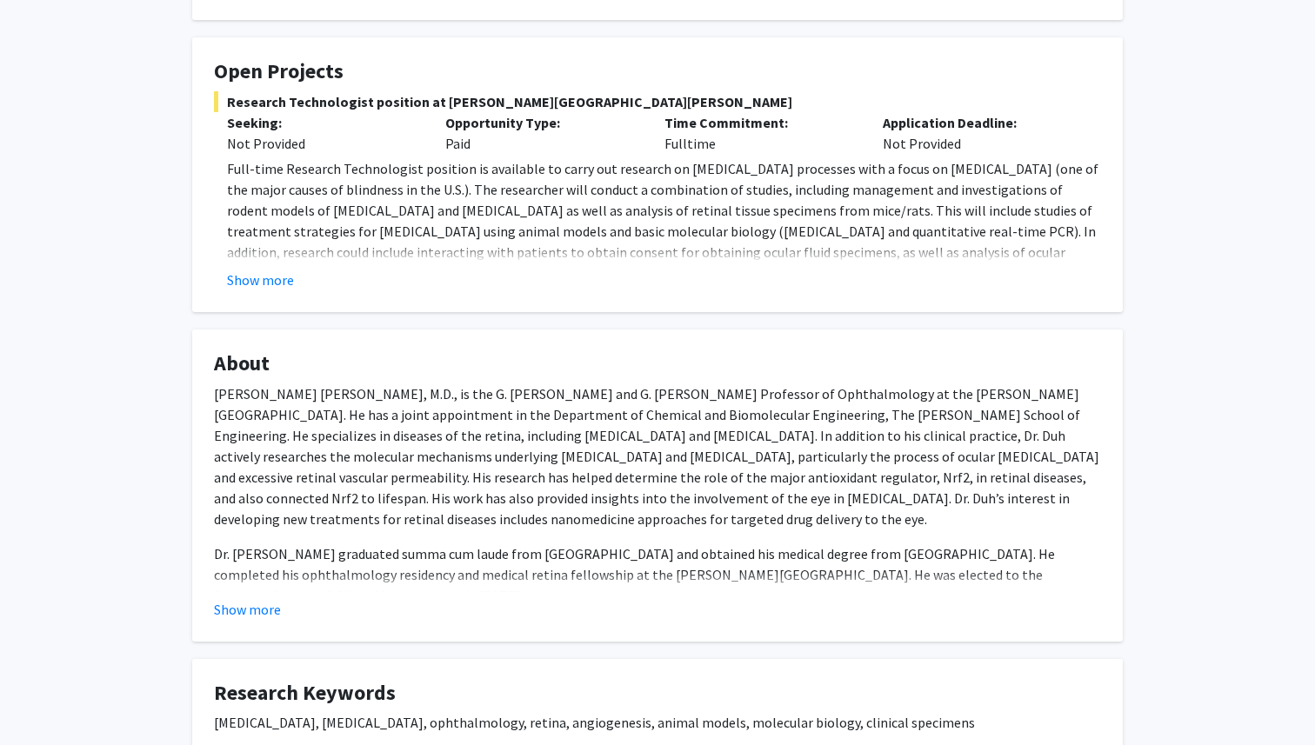
scroll to position [397, 0]
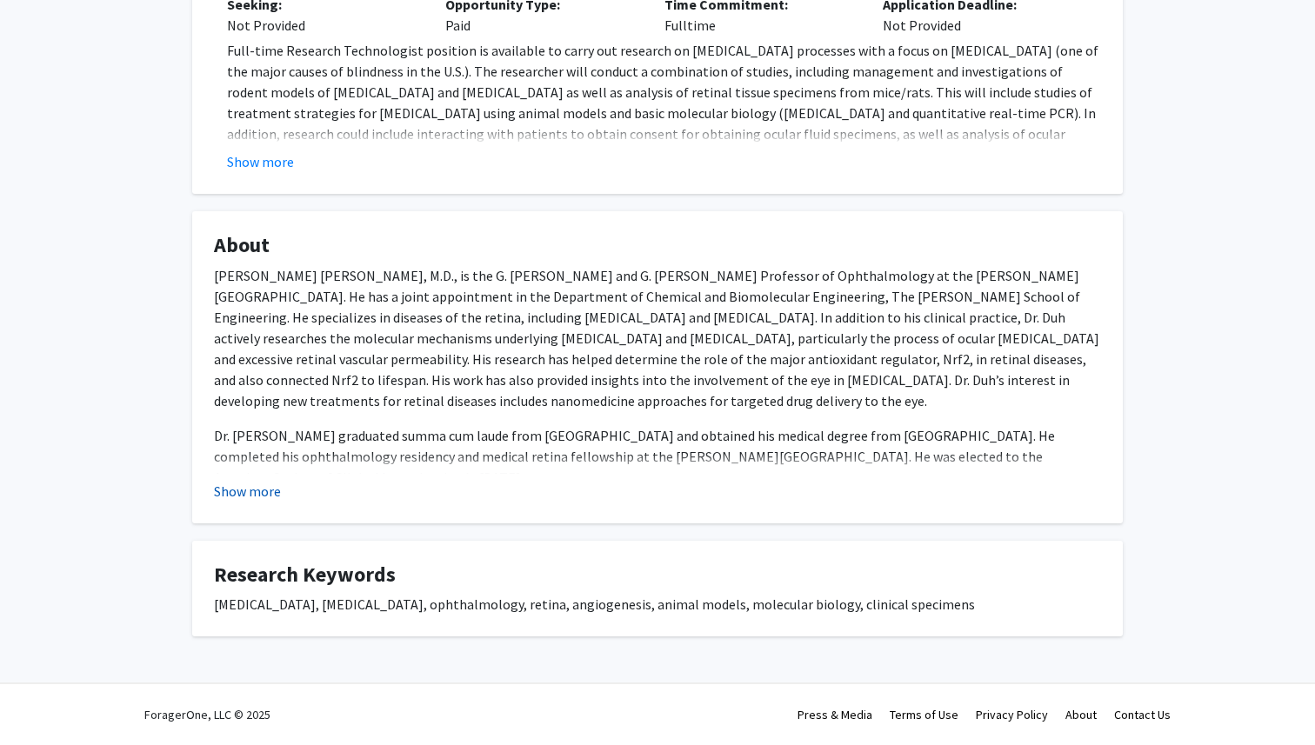
click at [272, 492] on button "Show more" at bounding box center [247, 491] width 67 height 21
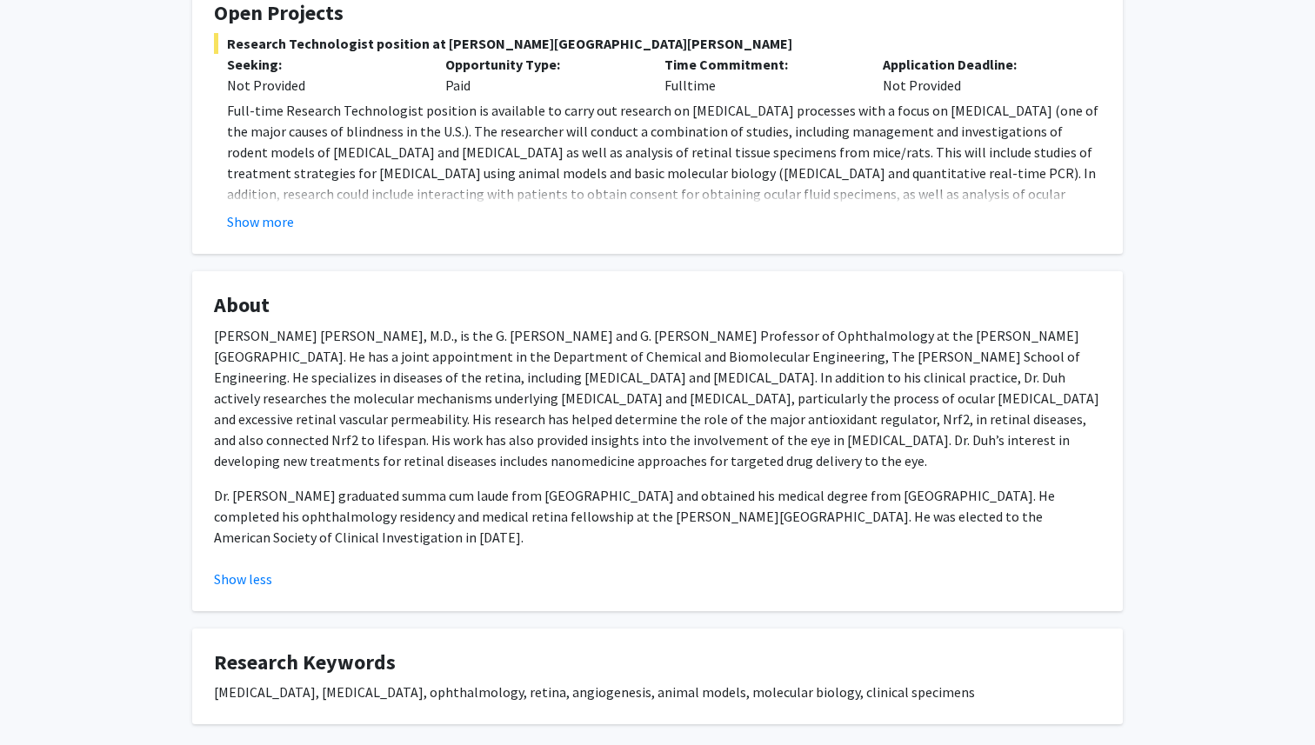
scroll to position [335, 0]
